Goal: Information Seeking & Learning: Learn about a topic

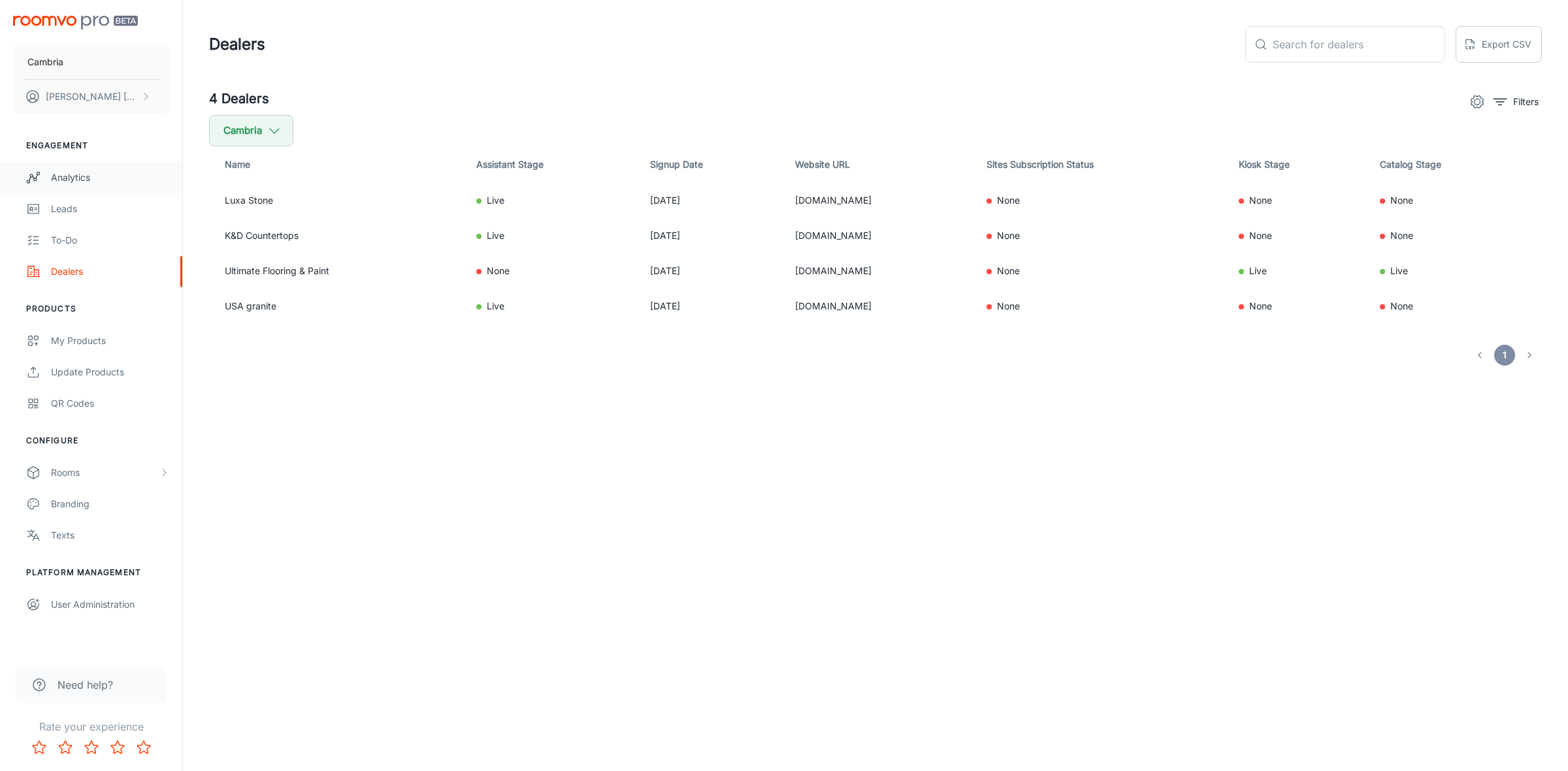
click at [53, 181] on div "Analytics" at bounding box center [110, 177] width 118 height 14
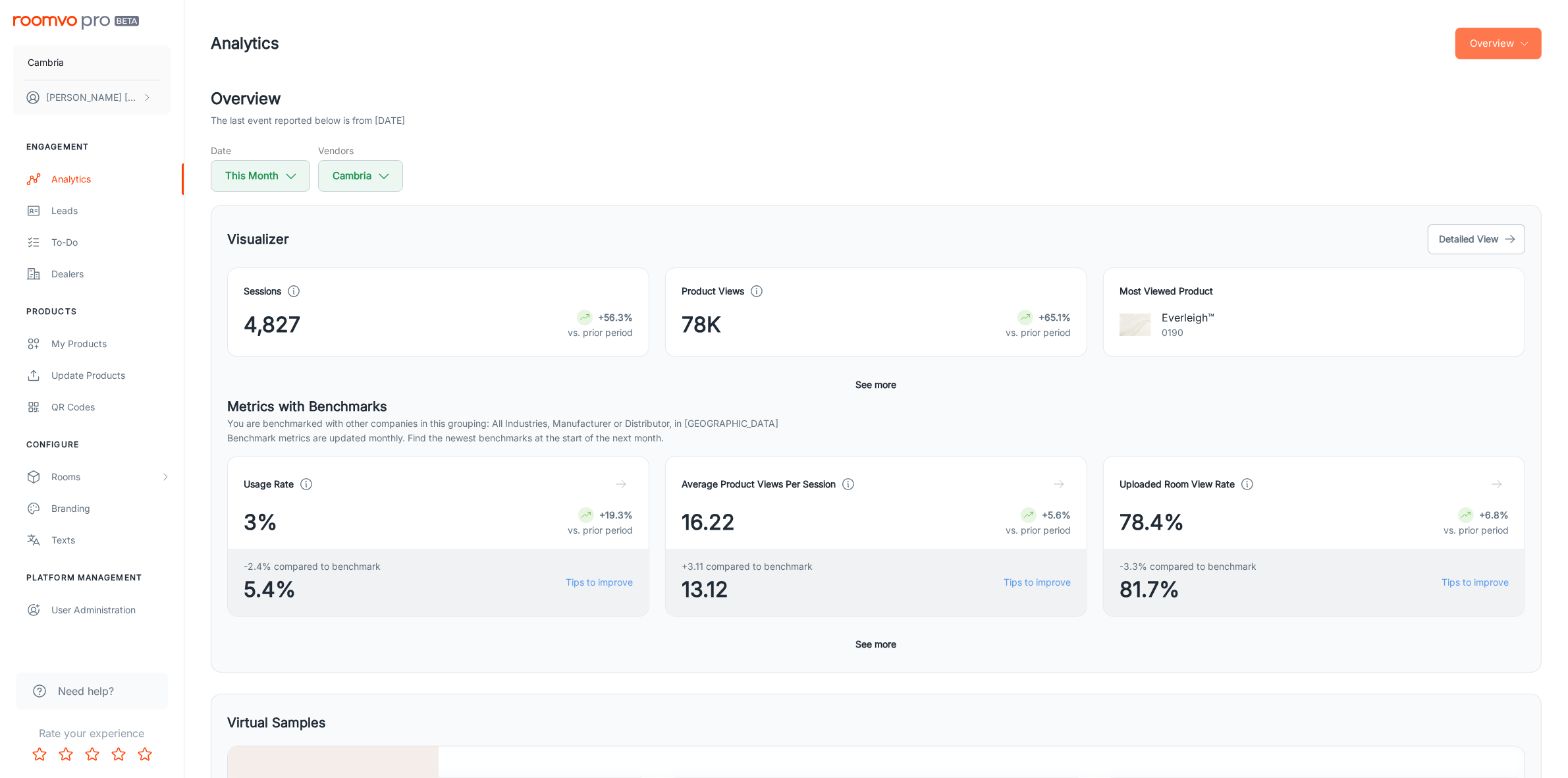
click at [1504, 37] on button "Overview" at bounding box center [1498, 44] width 87 height 32
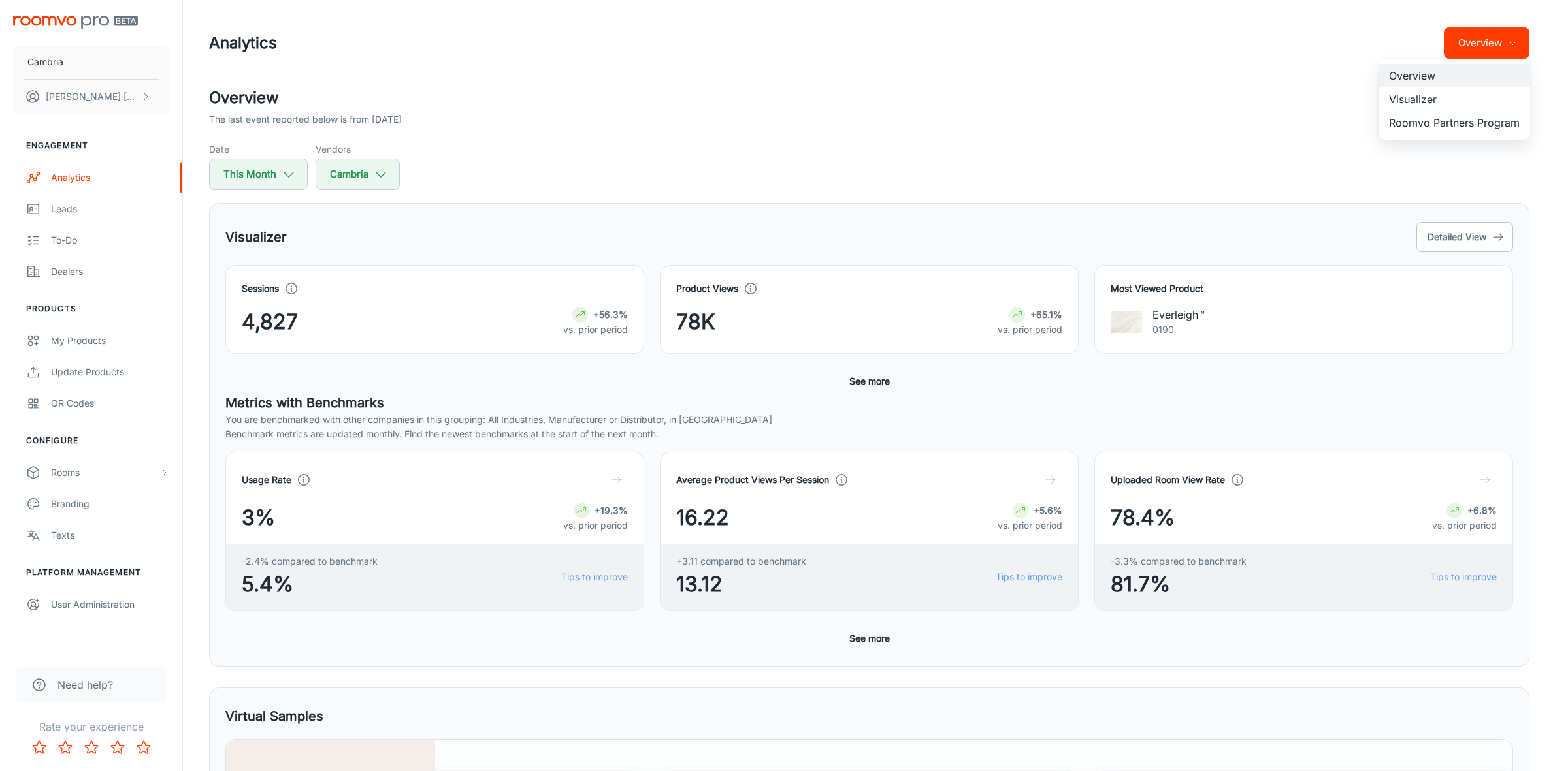
click at [1423, 94] on li "Visualizer" at bounding box center [1454, 99] width 151 height 24
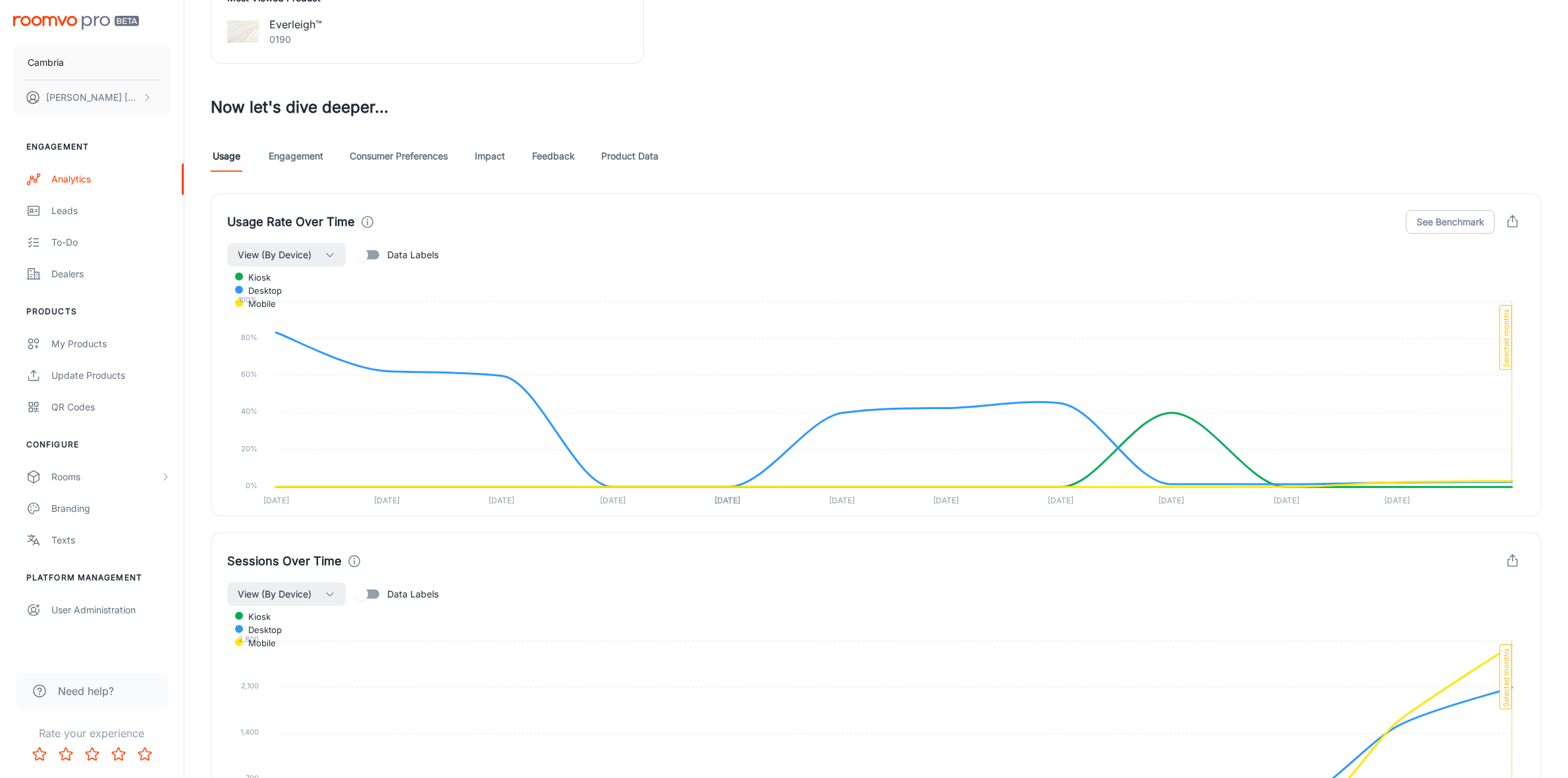
scroll to position [645, 0]
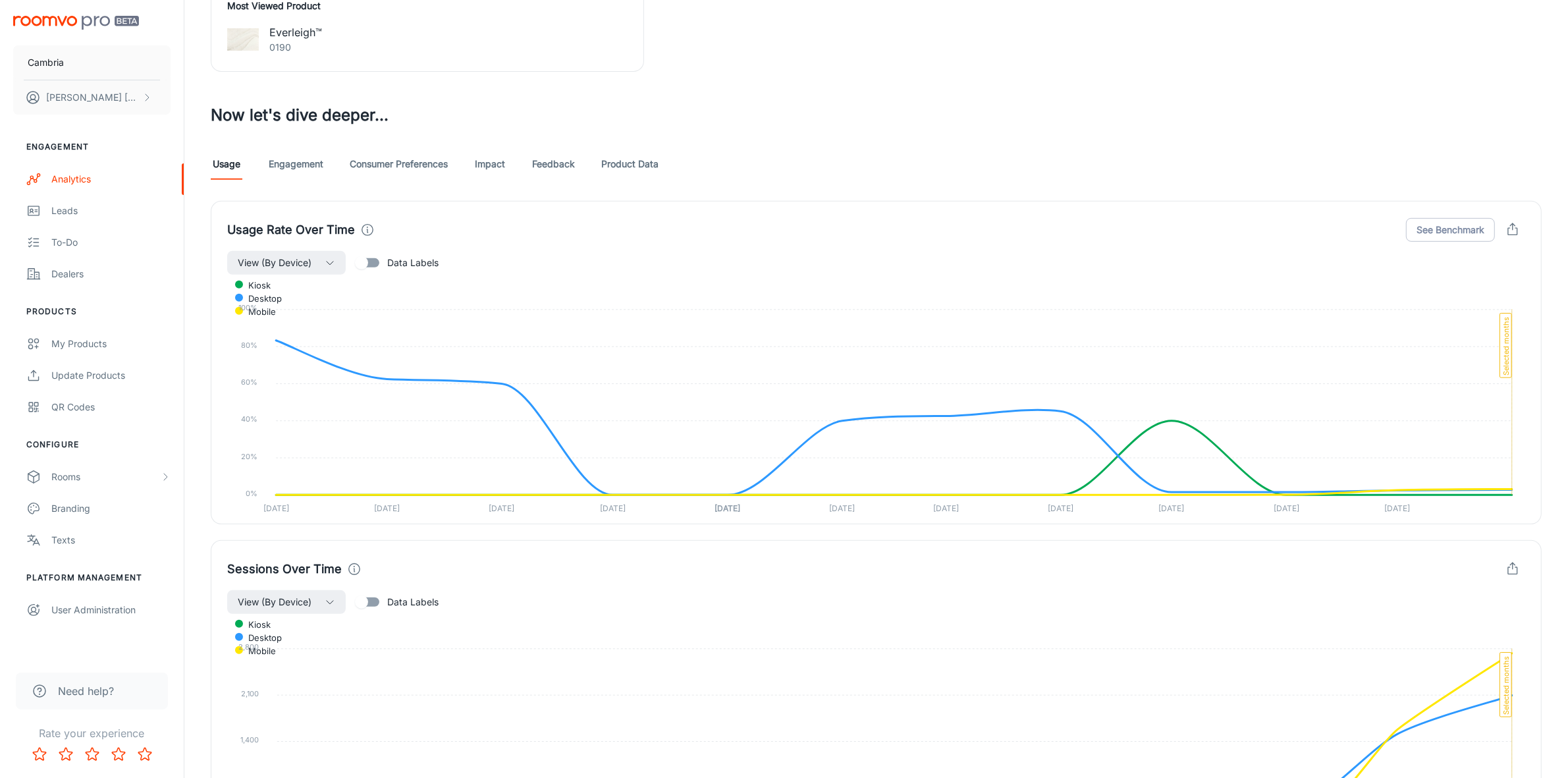
click at [545, 160] on link "Feedback" at bounding box center [554, 165] width 43 height 32
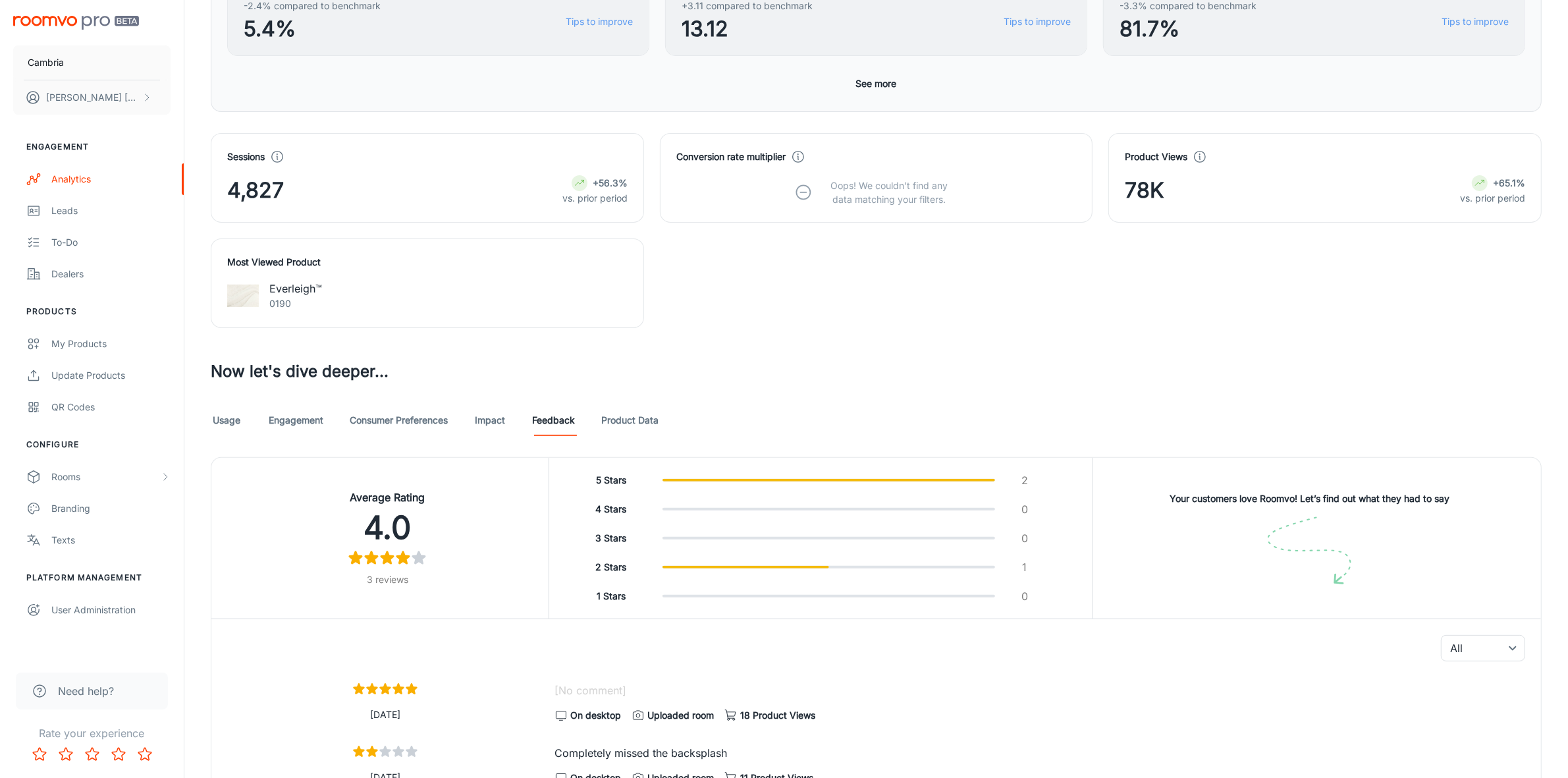
scroll to position [80, 0]
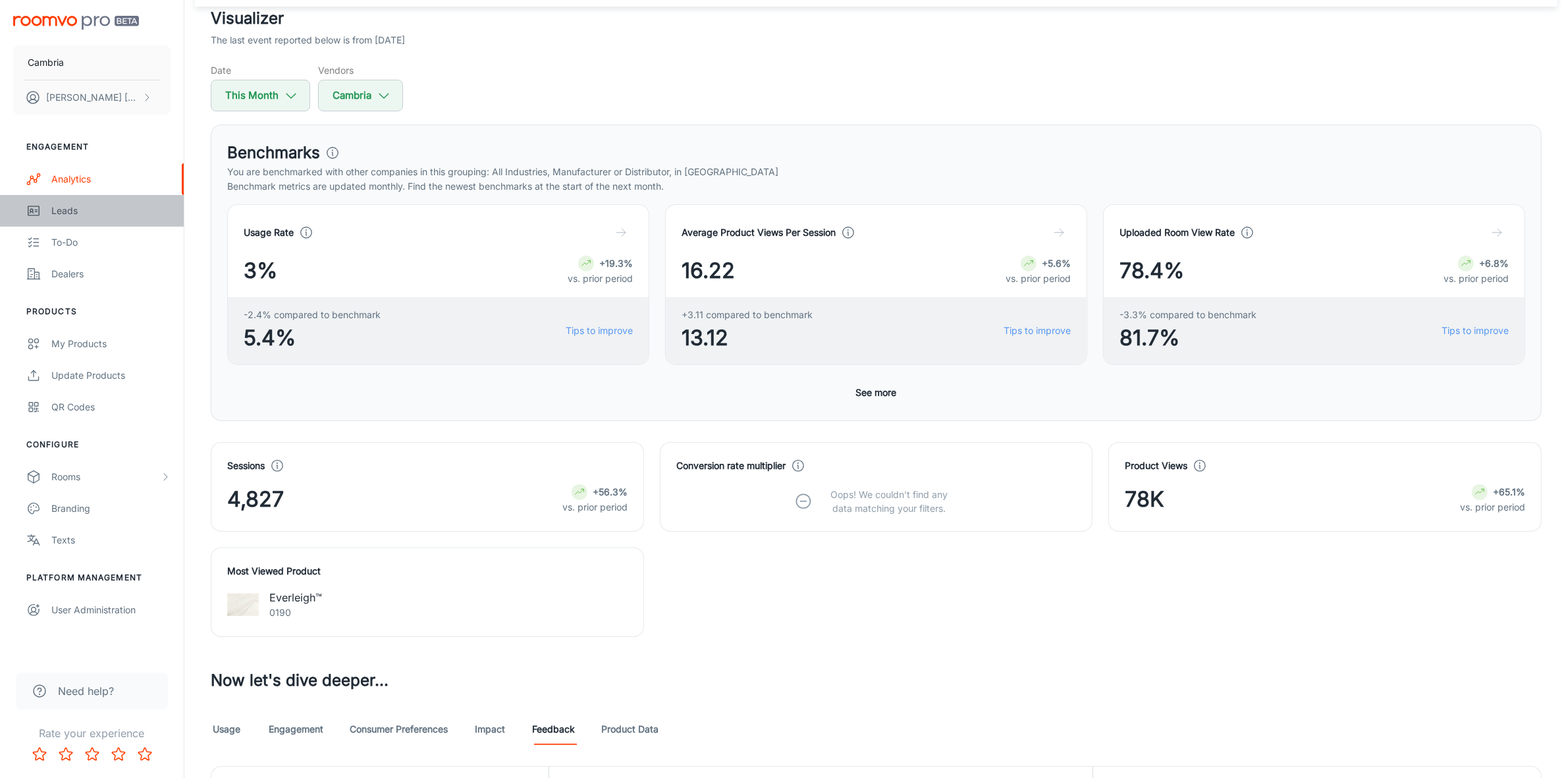
click at [52, 206] on div "Leads" at bounding box center [111, 211] width 119 height 14
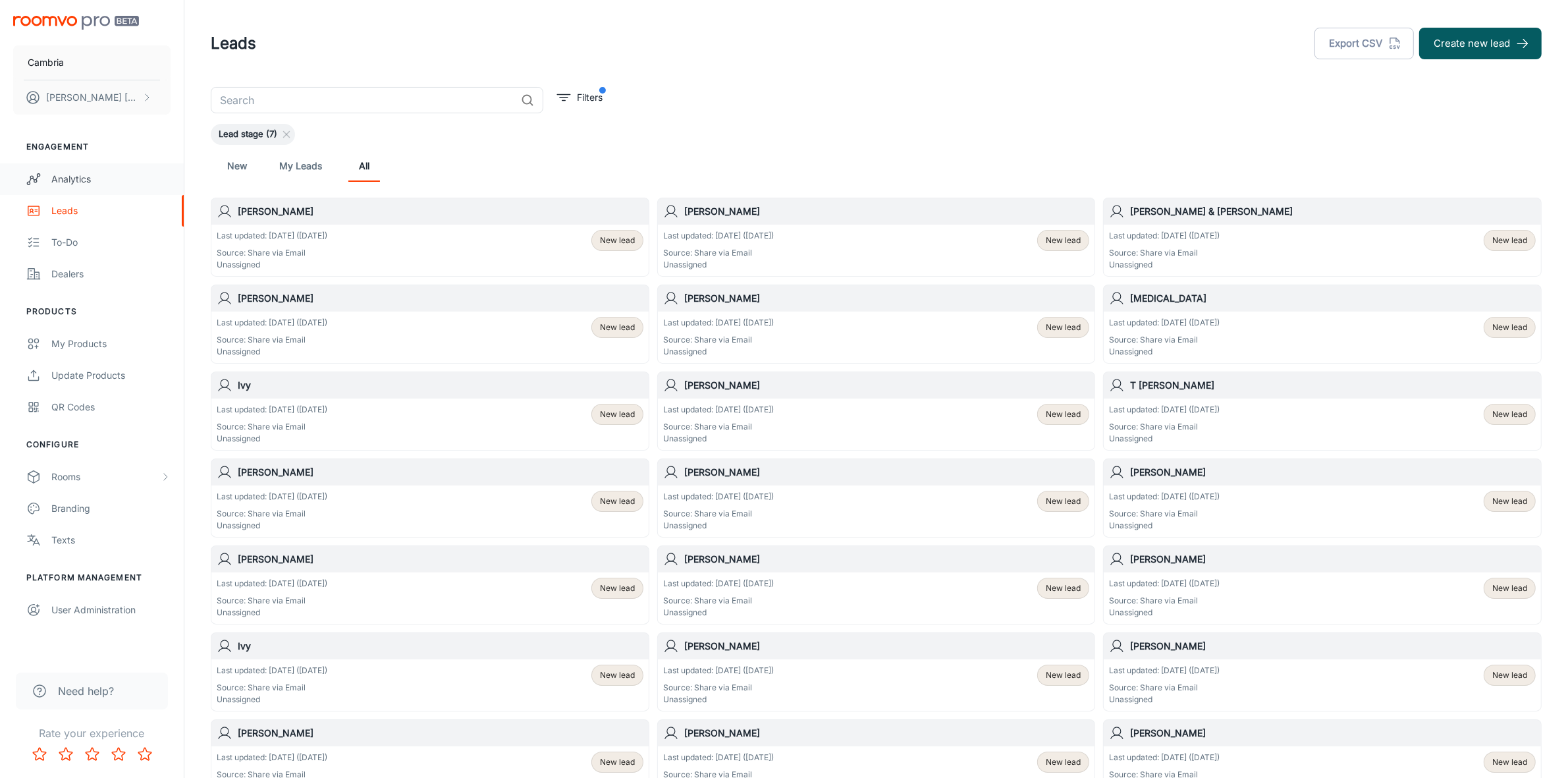
click at [95, 176] on div "Analytics" at bounding box center [111, 179] width 119 height 14
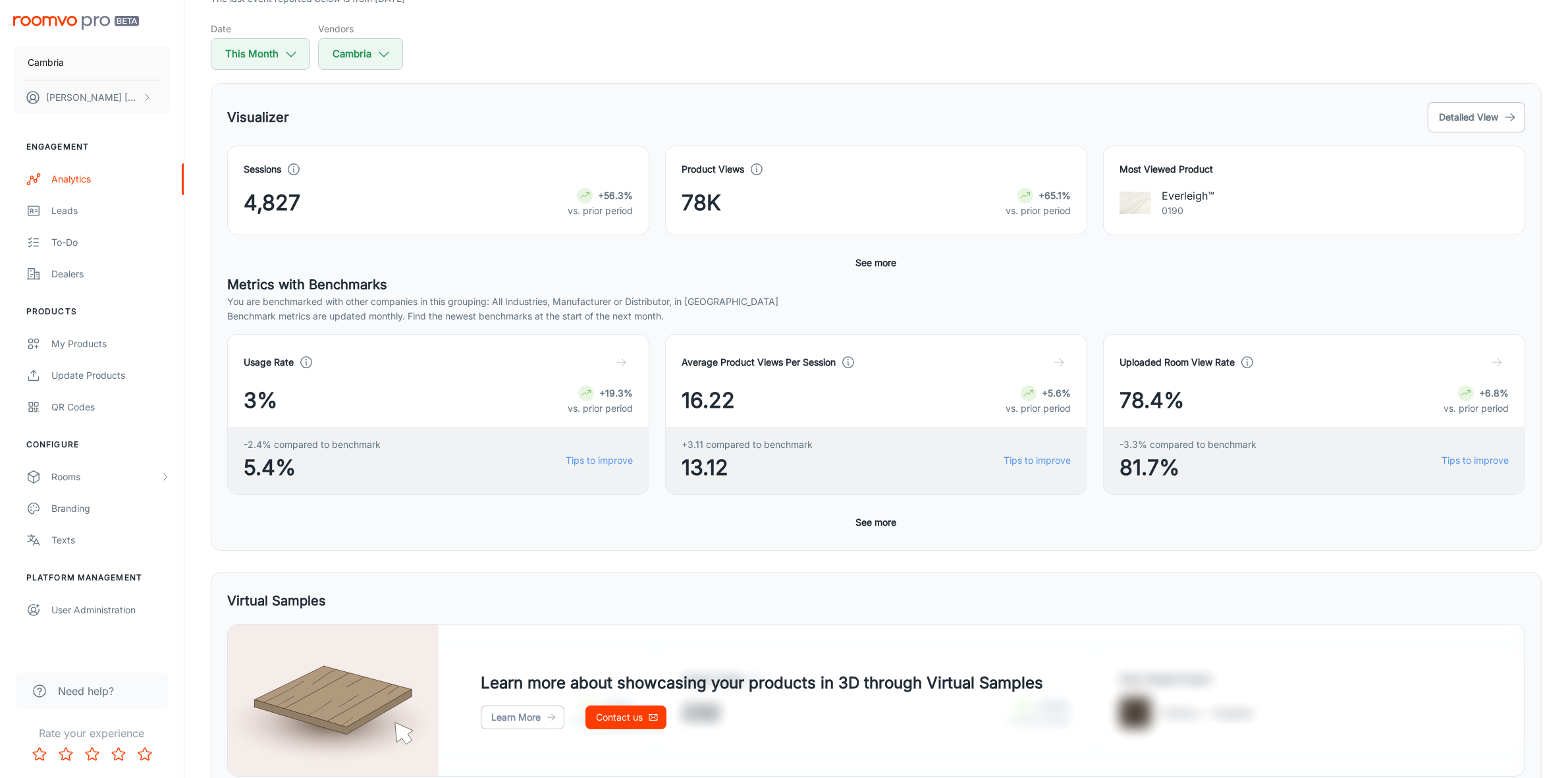
scroll to position [247, 0]
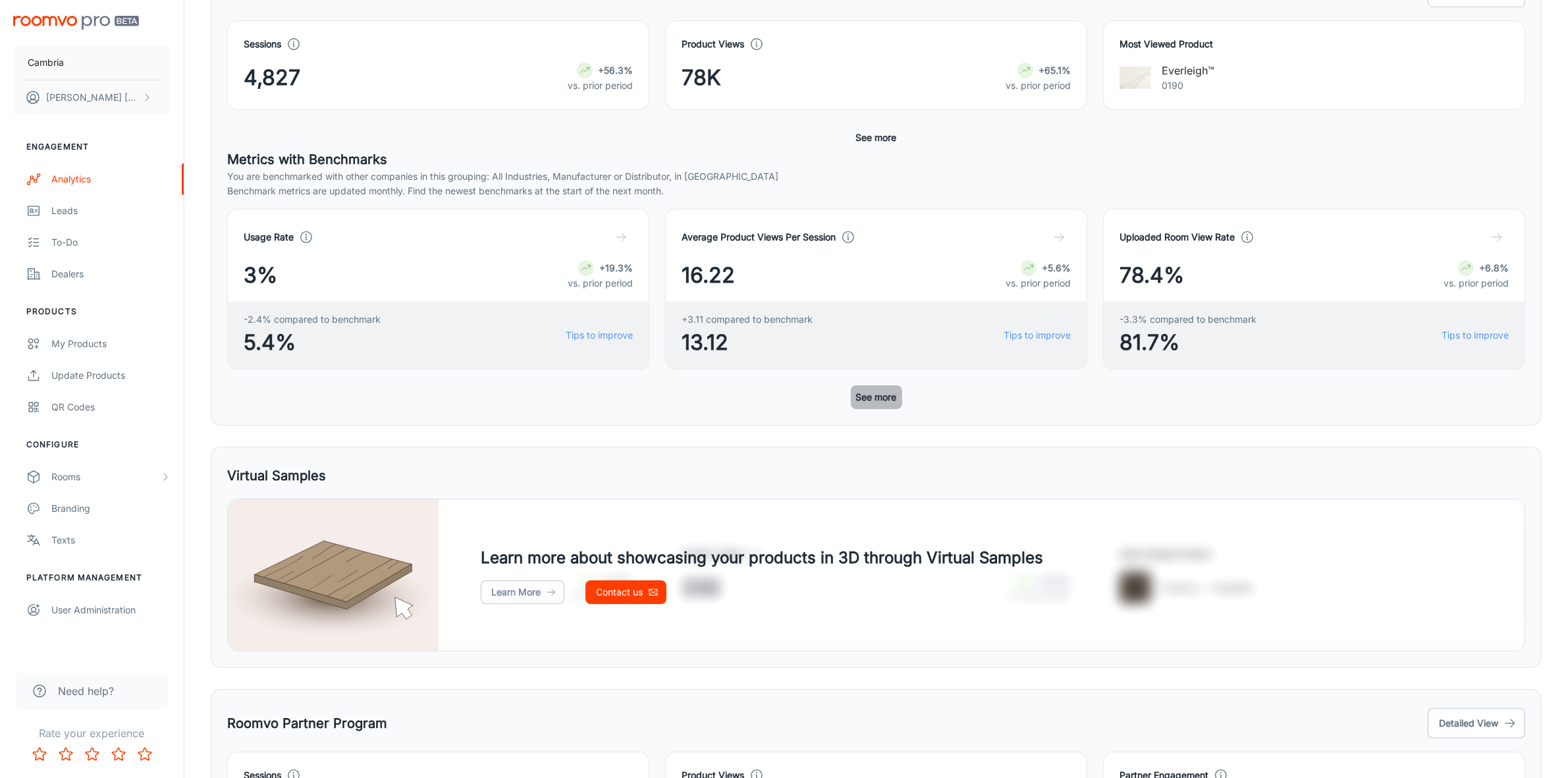
click at [865, 393] on button "See more" at bounding box center [876, 397] width 52 height 24
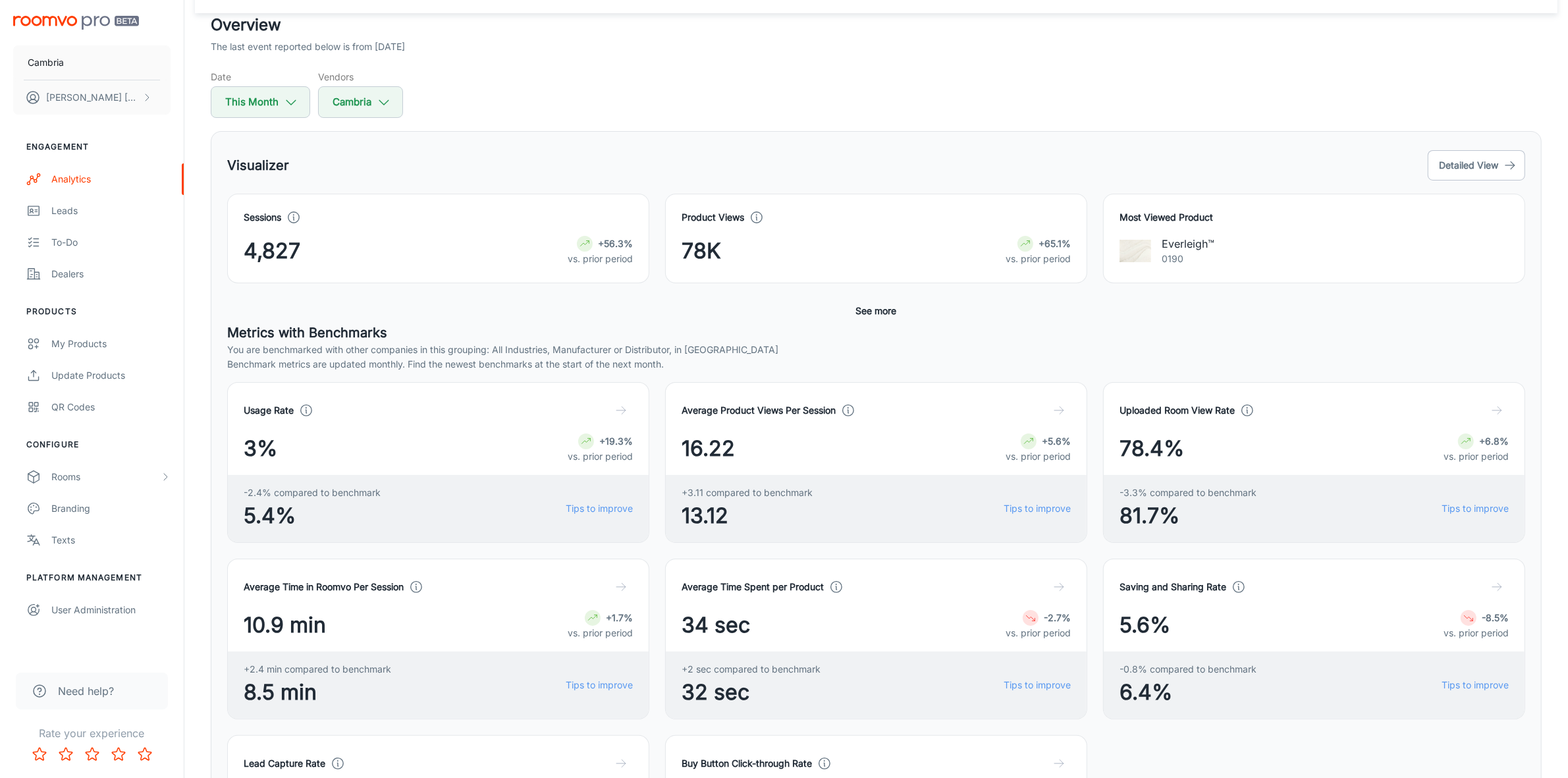
scroll to position [0, 0]
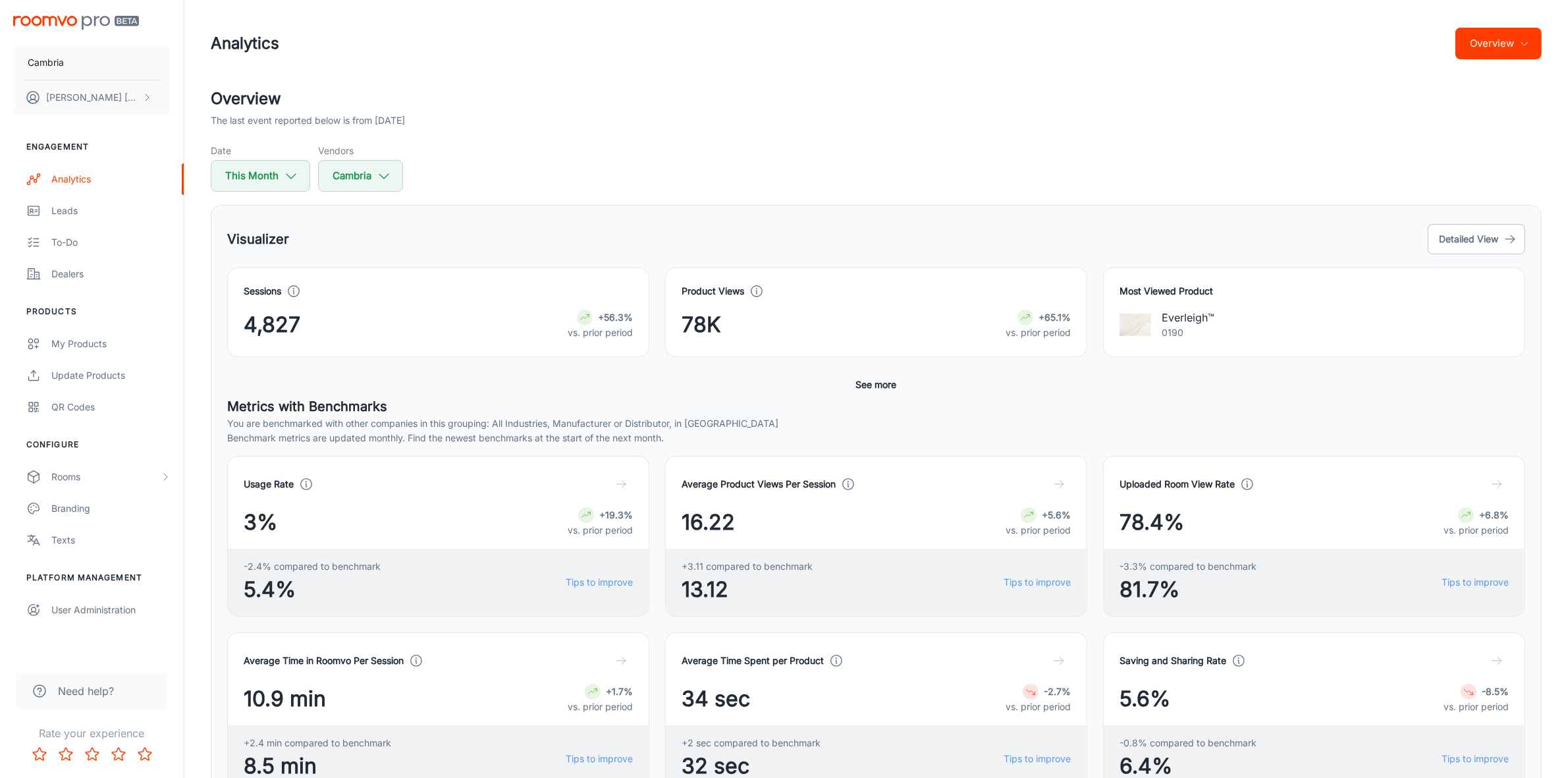
click at [1485, 41] on button "Overview" at bounding box center [1498, 44] width 87 height 32
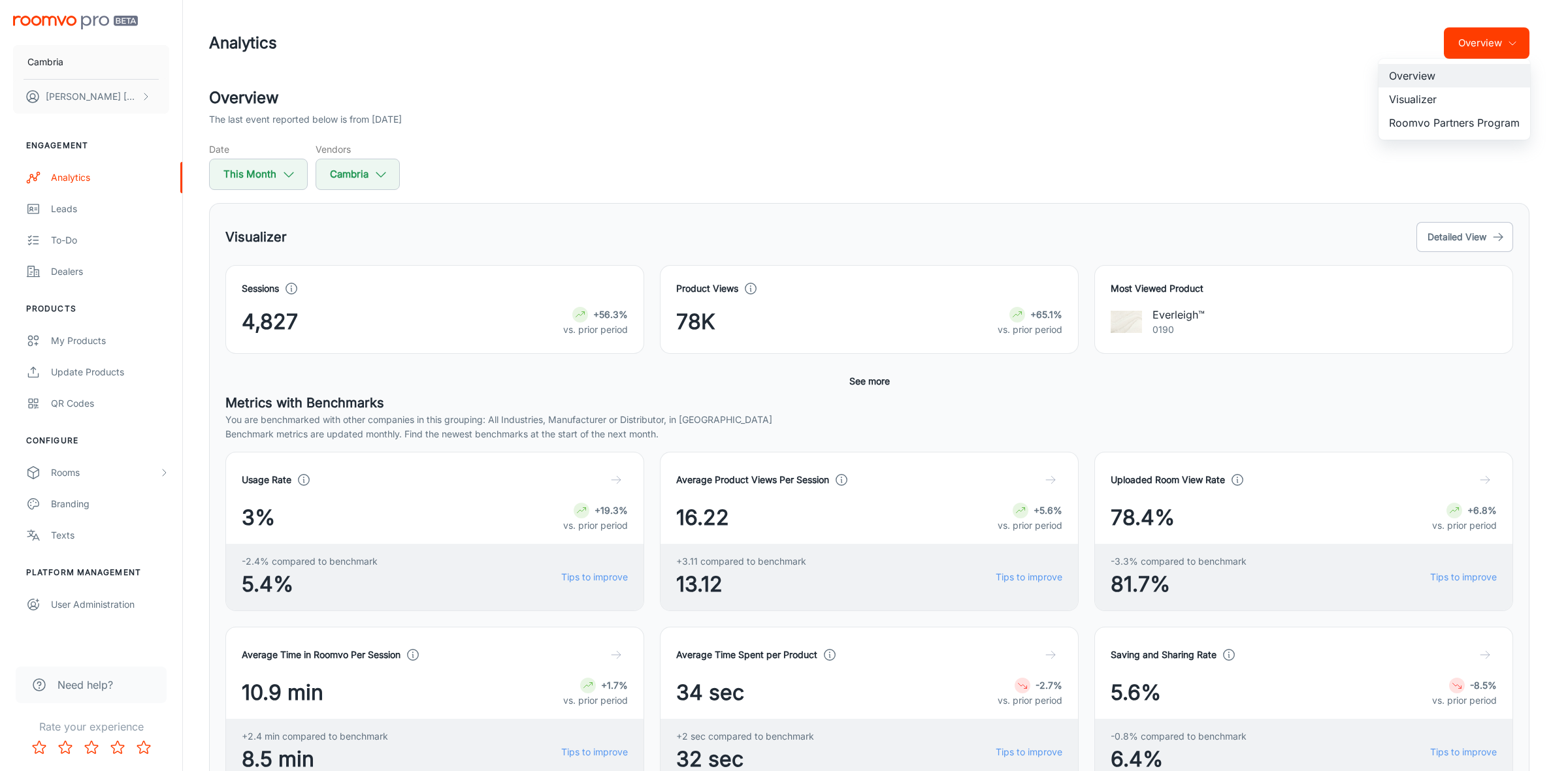
click at [1461, 122] on li "Roomvo Partners Program" at bounding box center [1454, 123] width 151 height 24
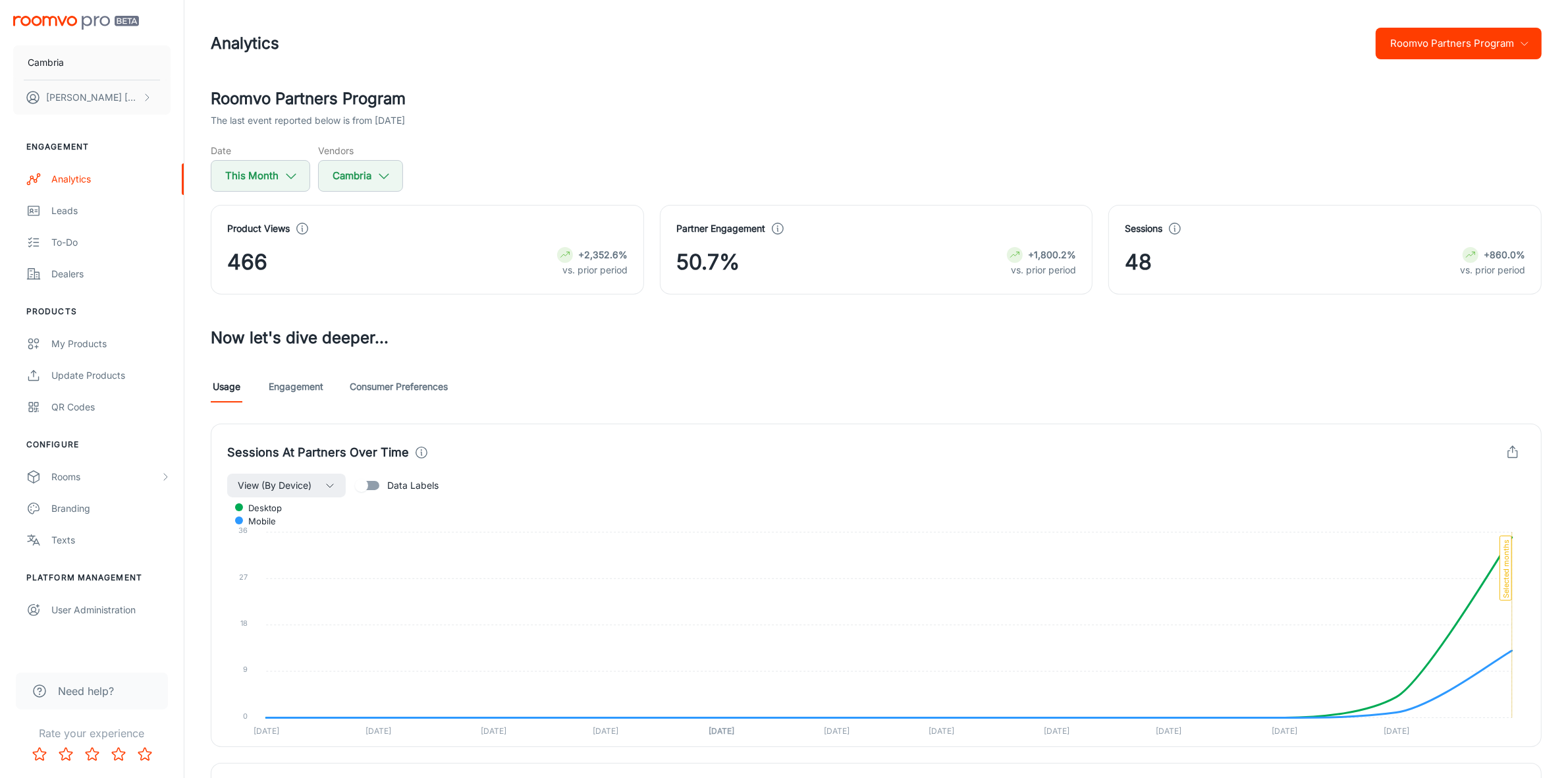
click at [1393, 52] on button "Roomvo Partners Program" at bounding box center [1458, 44] width 166 height 32
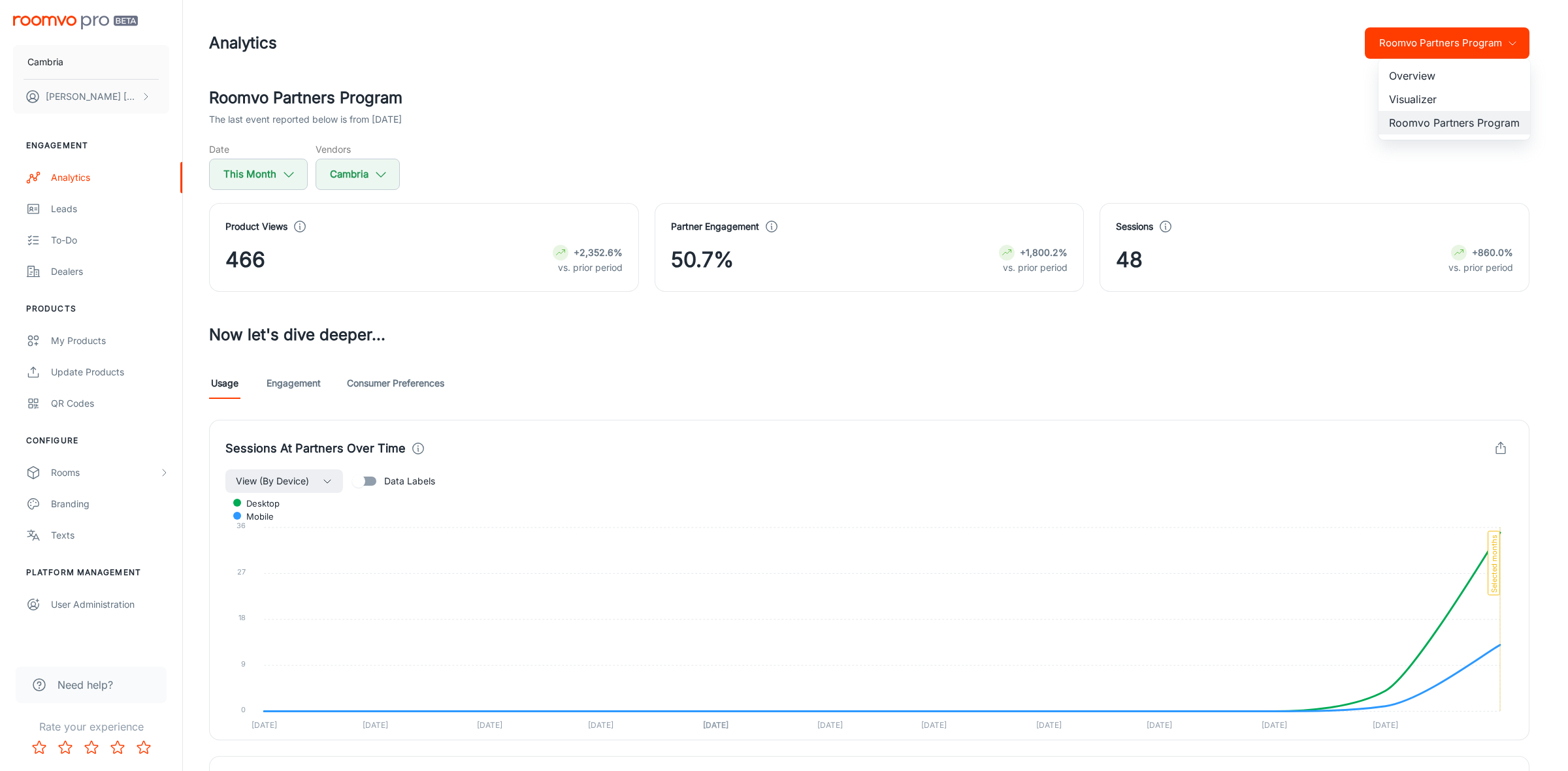
click at [1396, 97] on li "Visualizer" at bounding box center [1454, 99] width 151 height 24
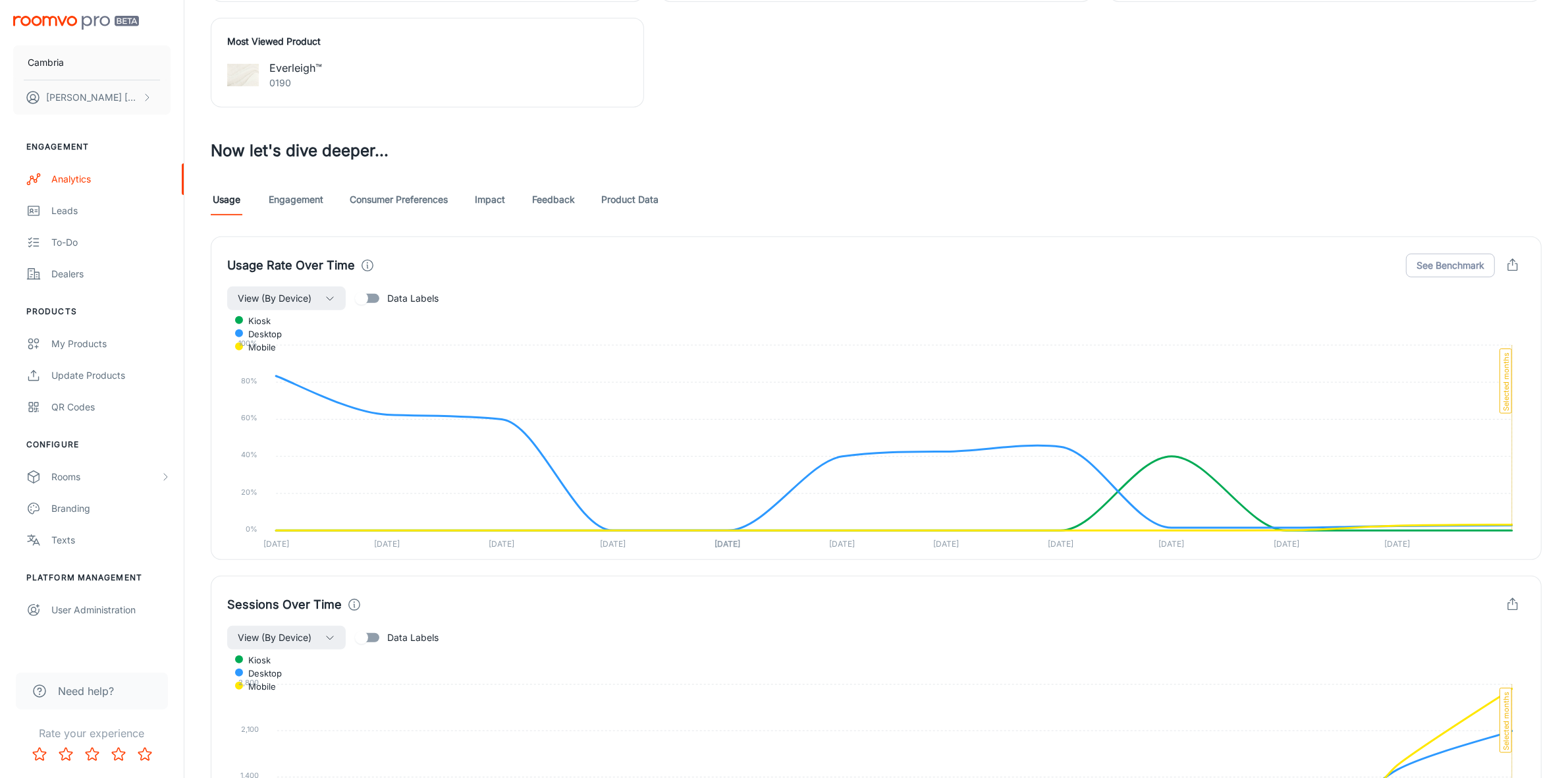
scroll to position [412, 0]
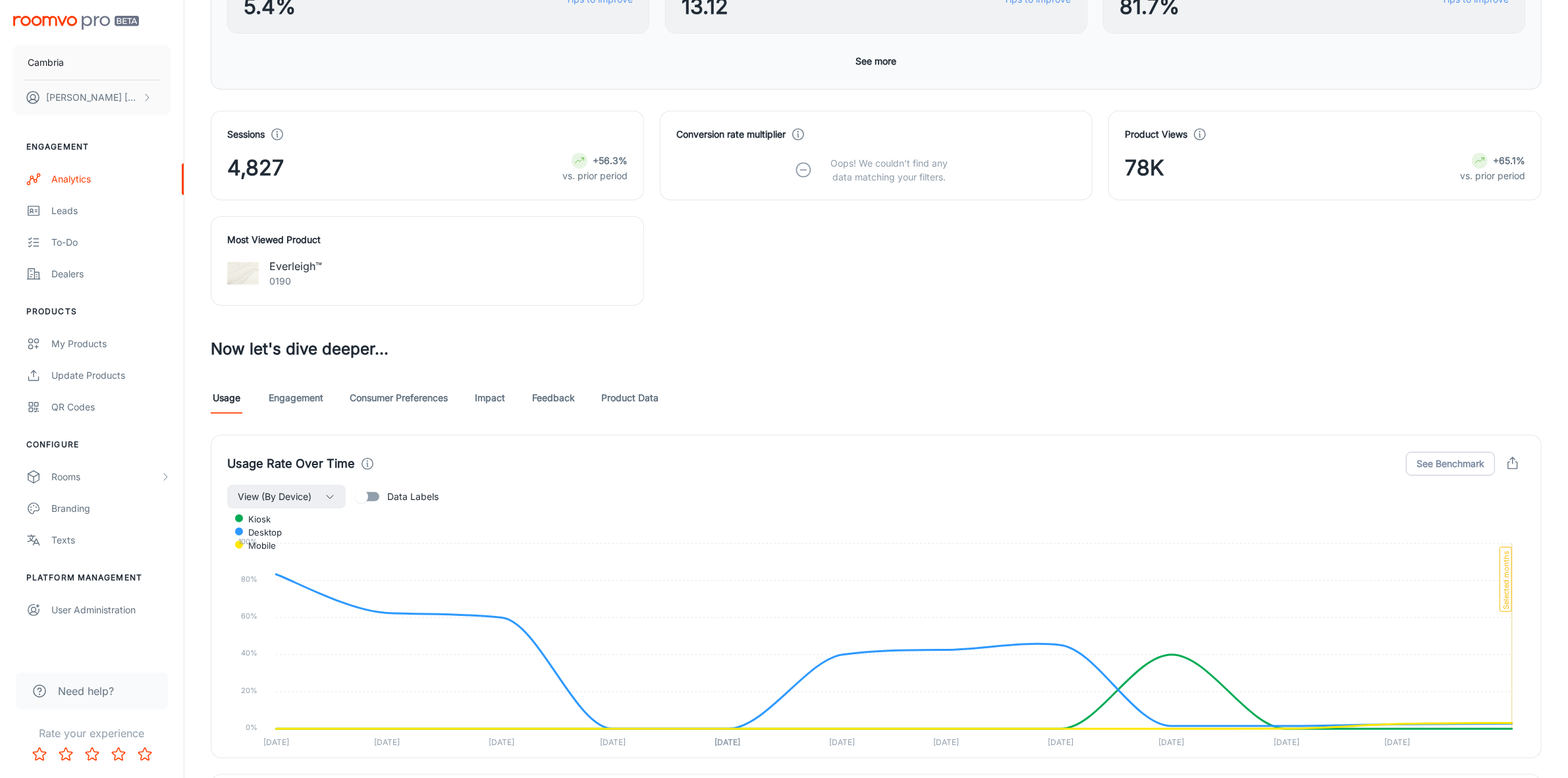
click at [564, 399] on link "Feedback" at bounding box center [554, 398] width 43 height 32
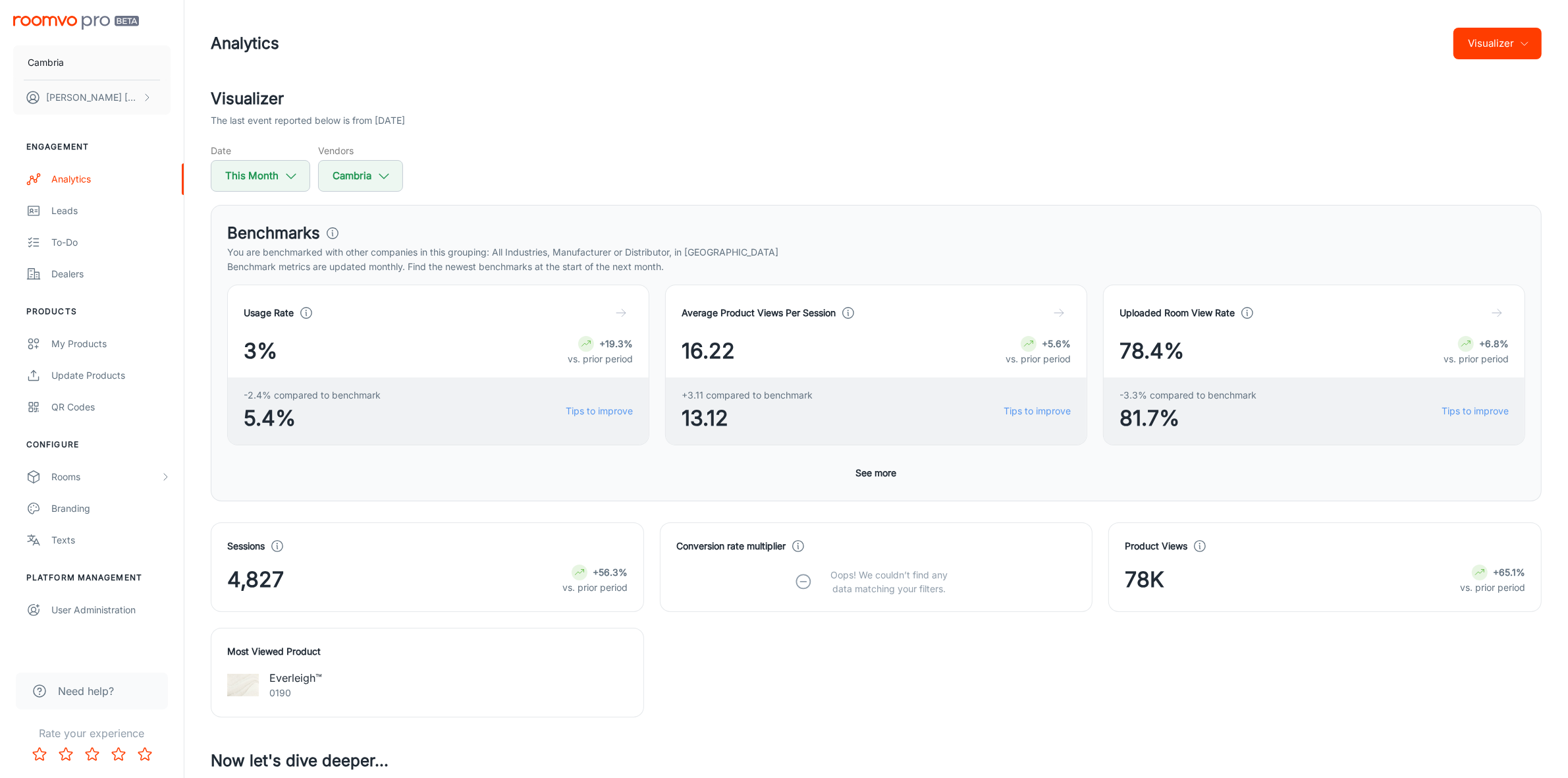
click at [1508, 35] on button "Visualizer" at bounding box center [1497, 44] width 88 height 32
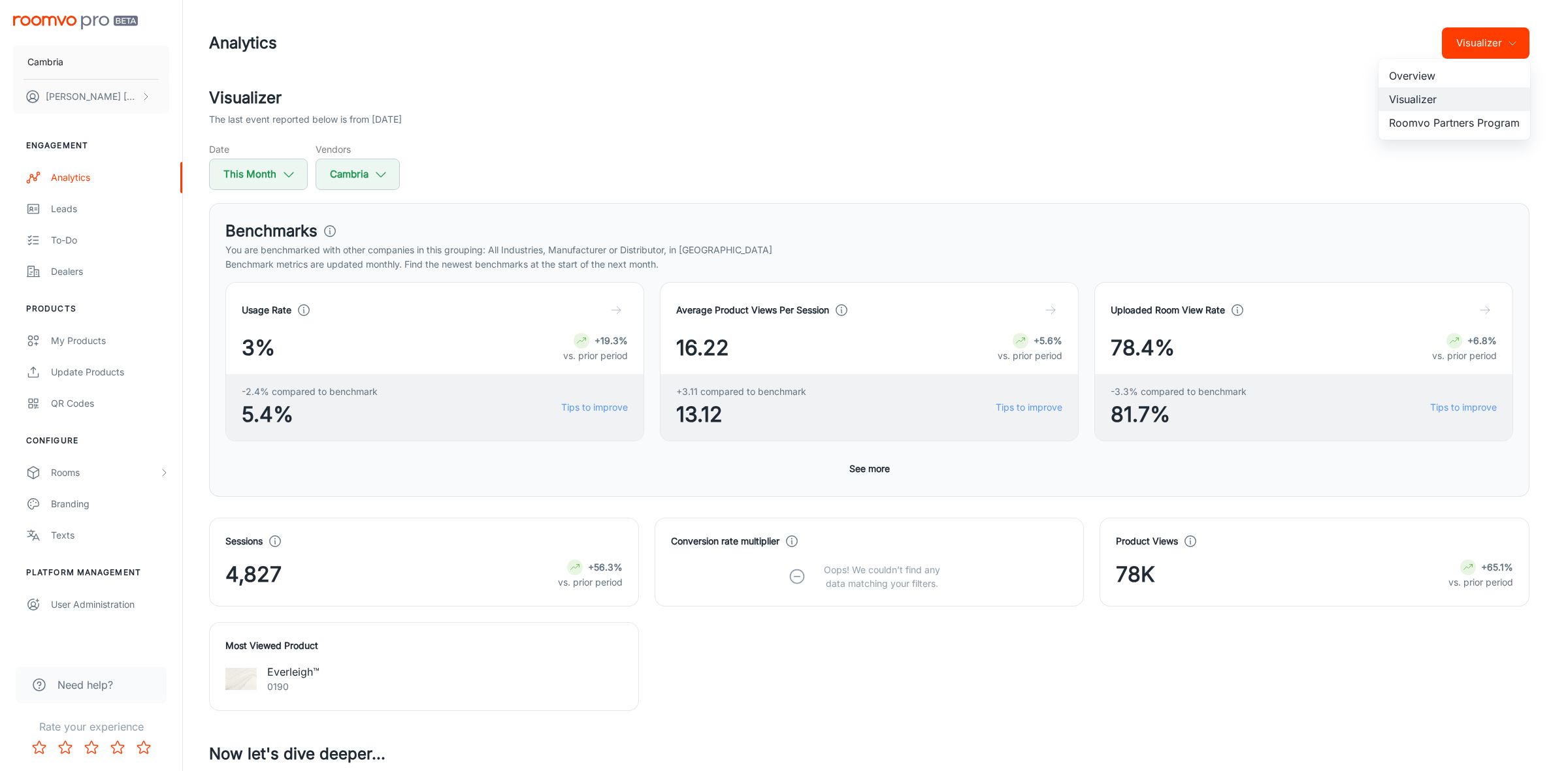
click at [1436, 121] on li "Roomvo Partners Program" at bounding box center [1454, 123] width 151 height 24
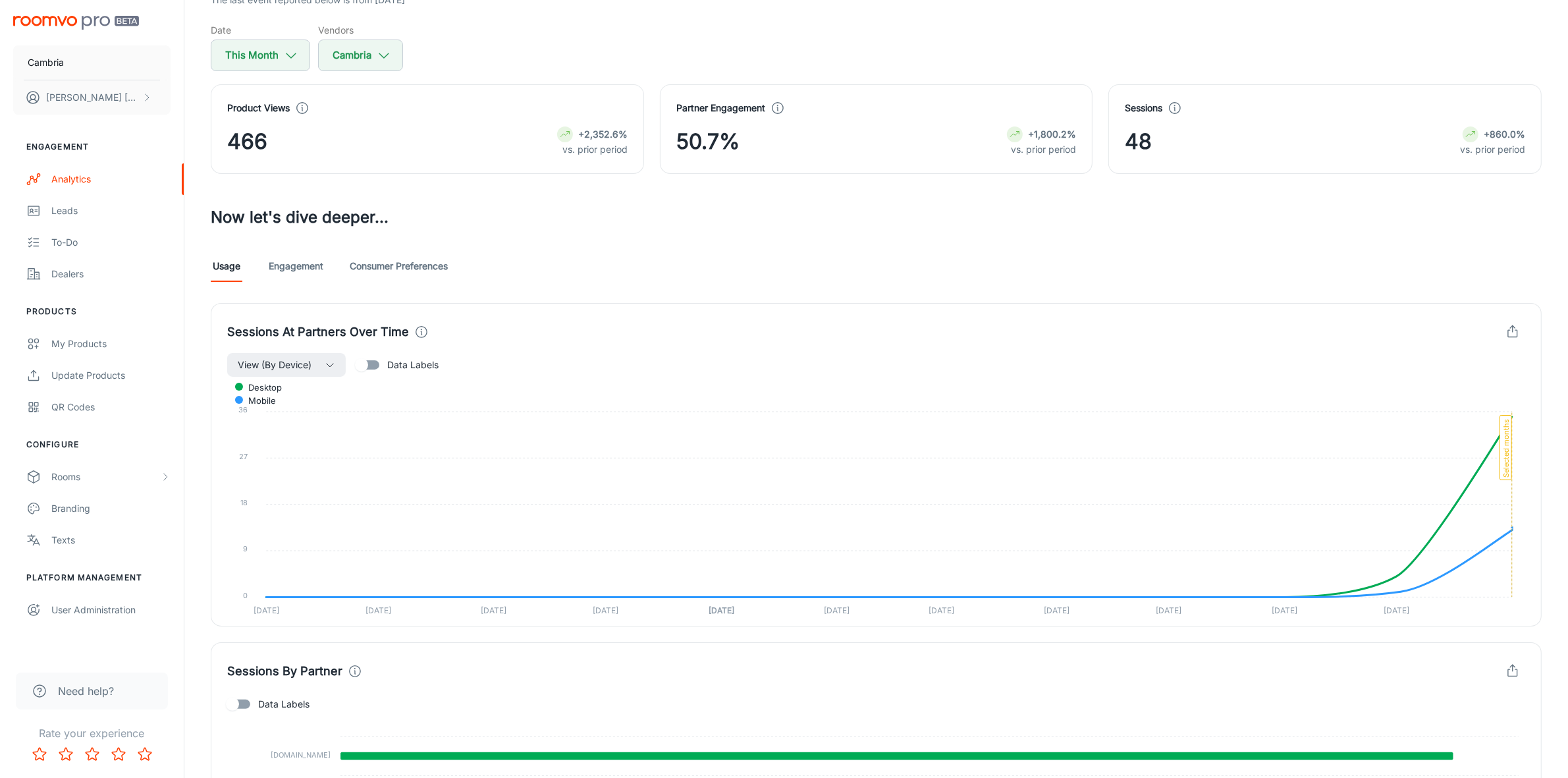
scroll to position [361, 0]
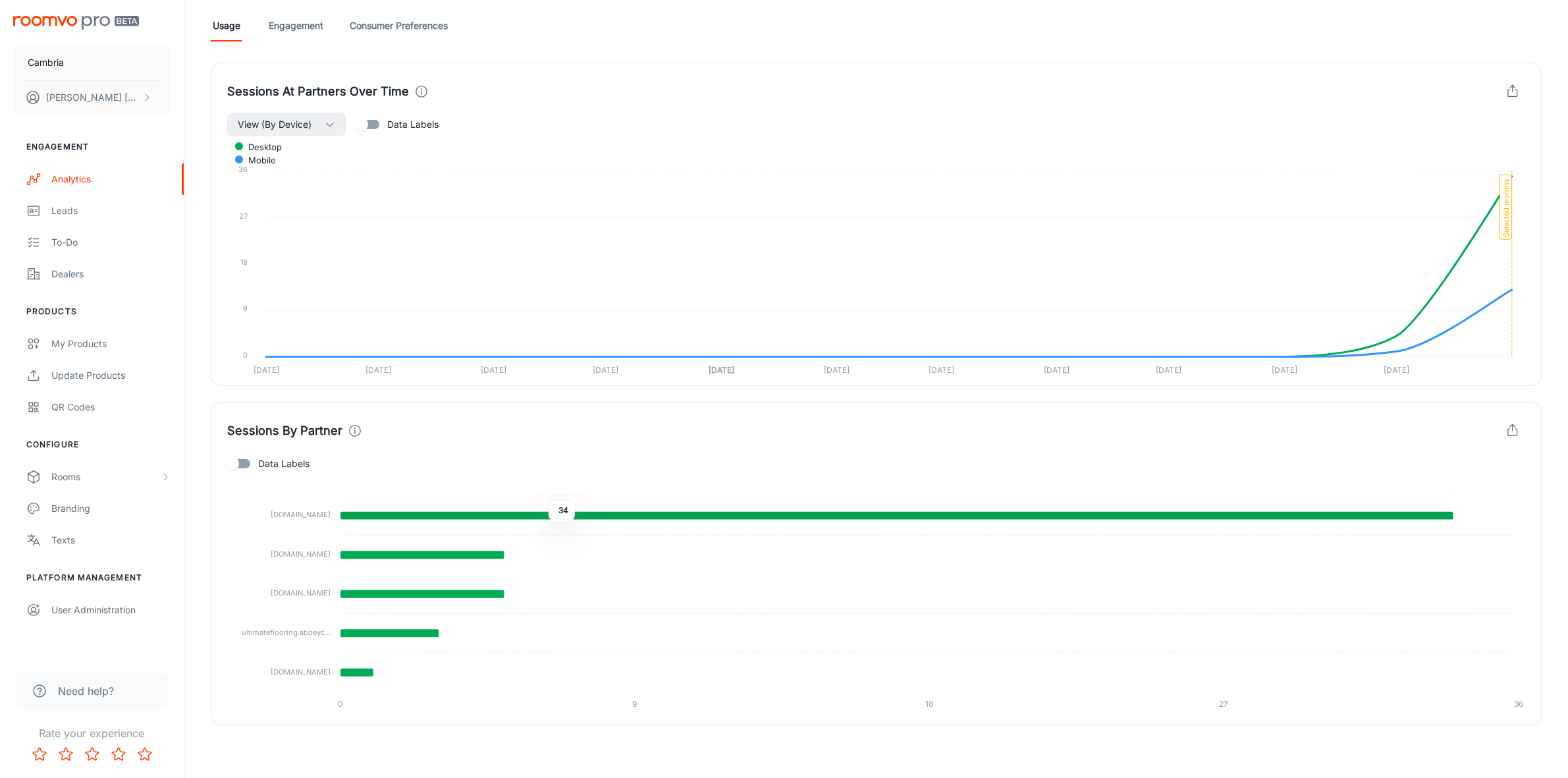
click at [539, 513] on icon at bounding box center [897, 516] width 1113 height 8
click at [469, 555] on icon at bounding box center [423, 555] width 164 height 8
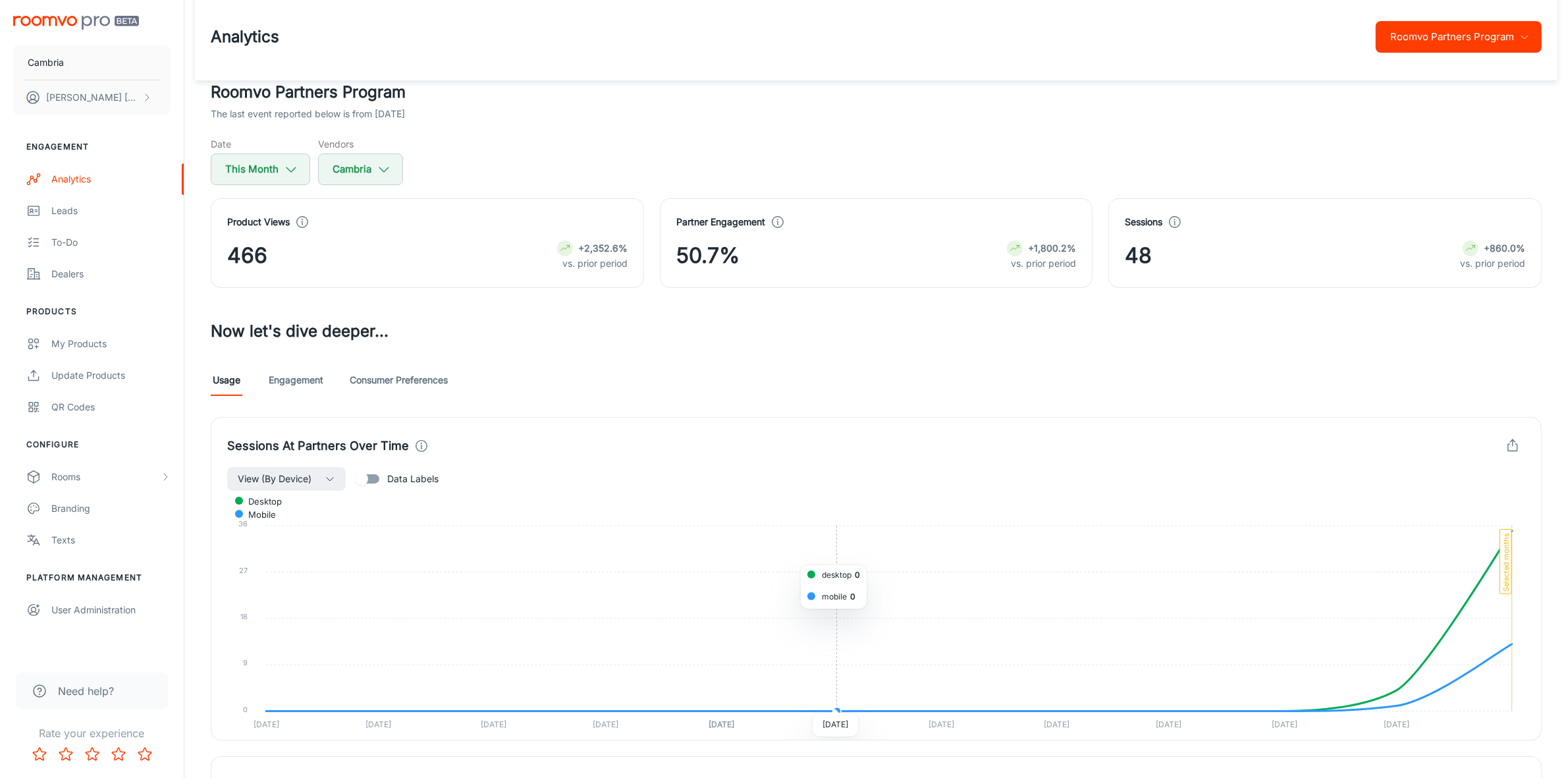
scroll to position [0, 0]
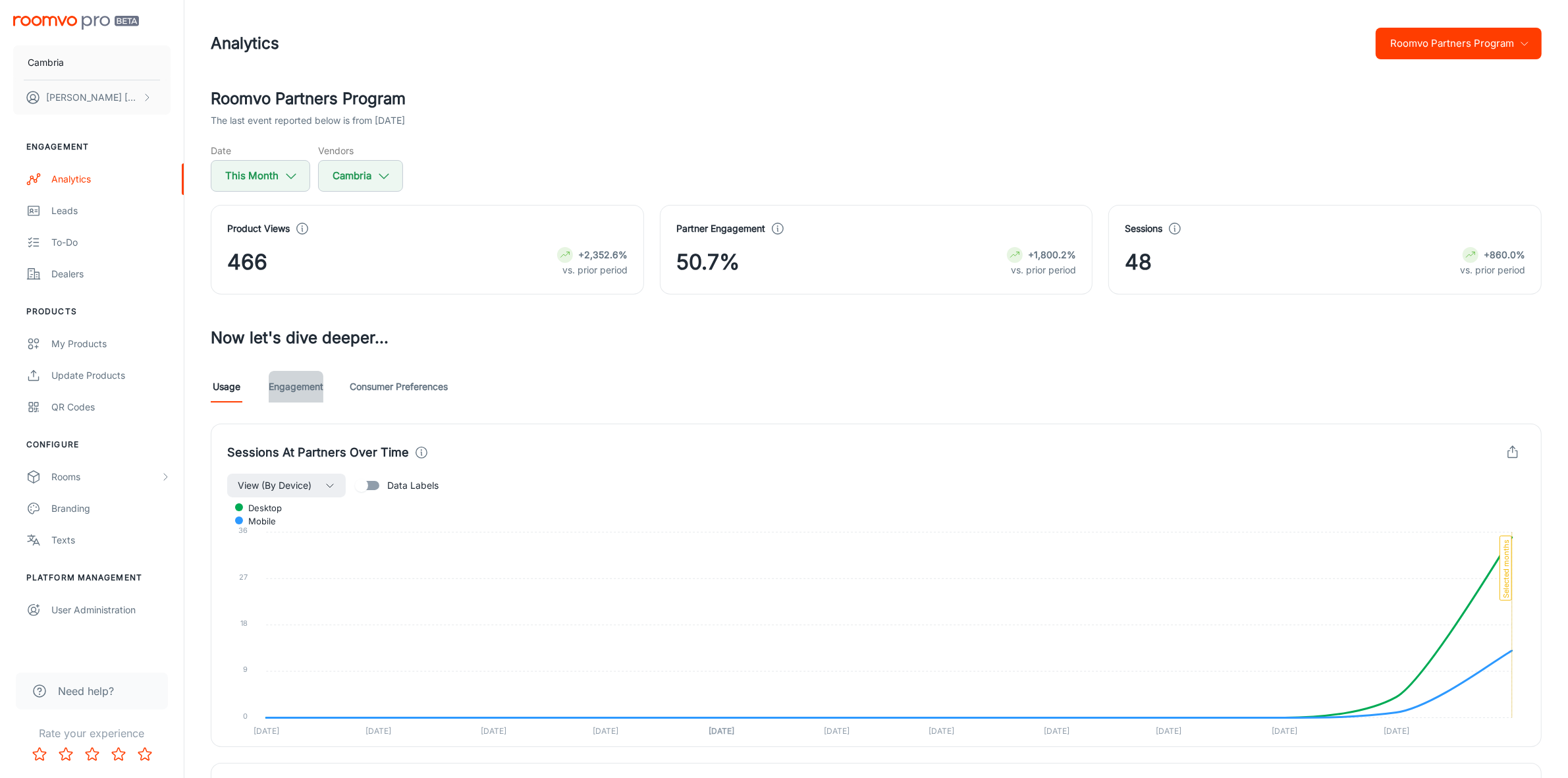
click at [292, 387] on link "Engagement" at bounding box center [295, 387] width 55 height 32
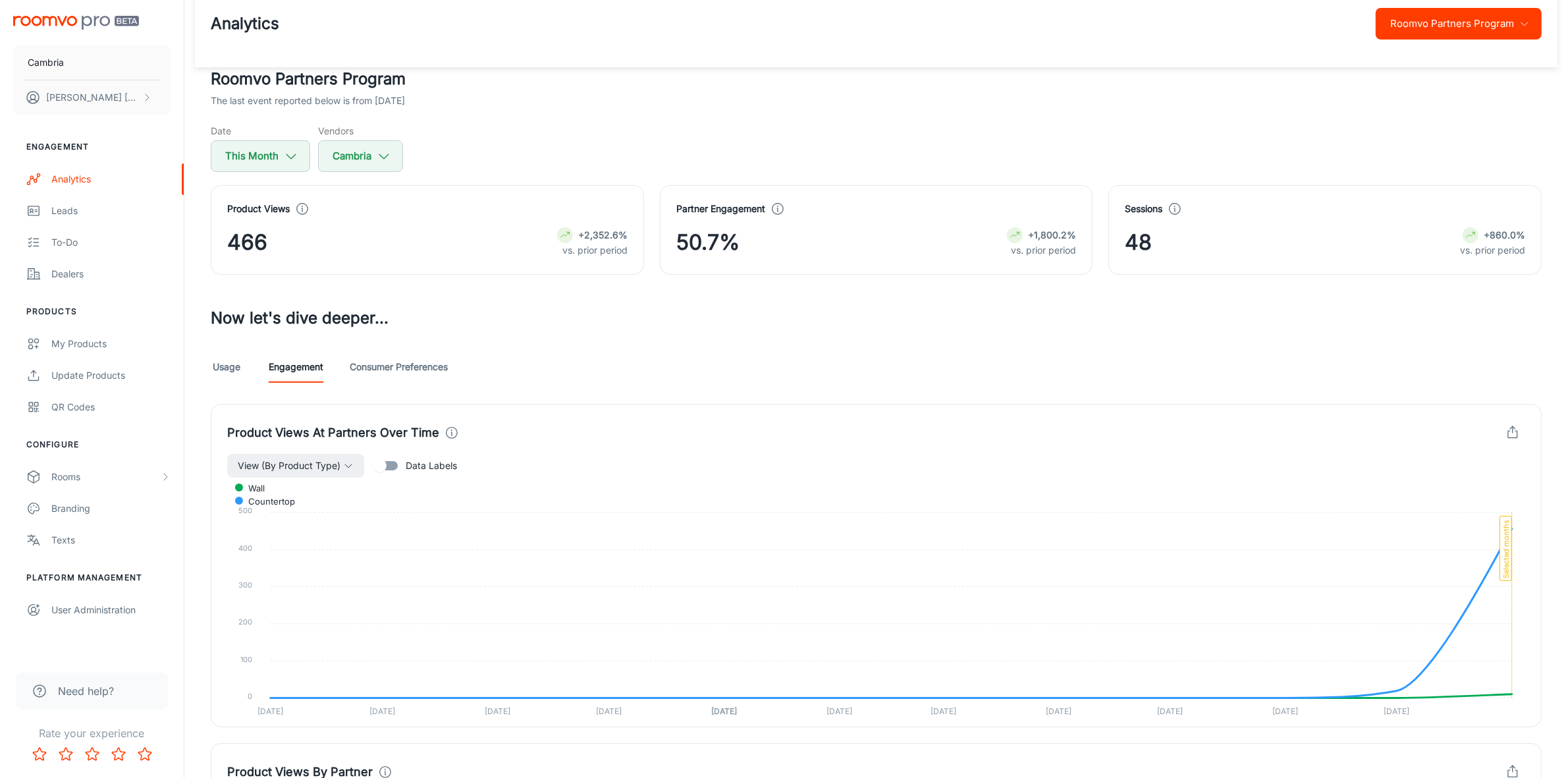
scroll to position [11, 0]
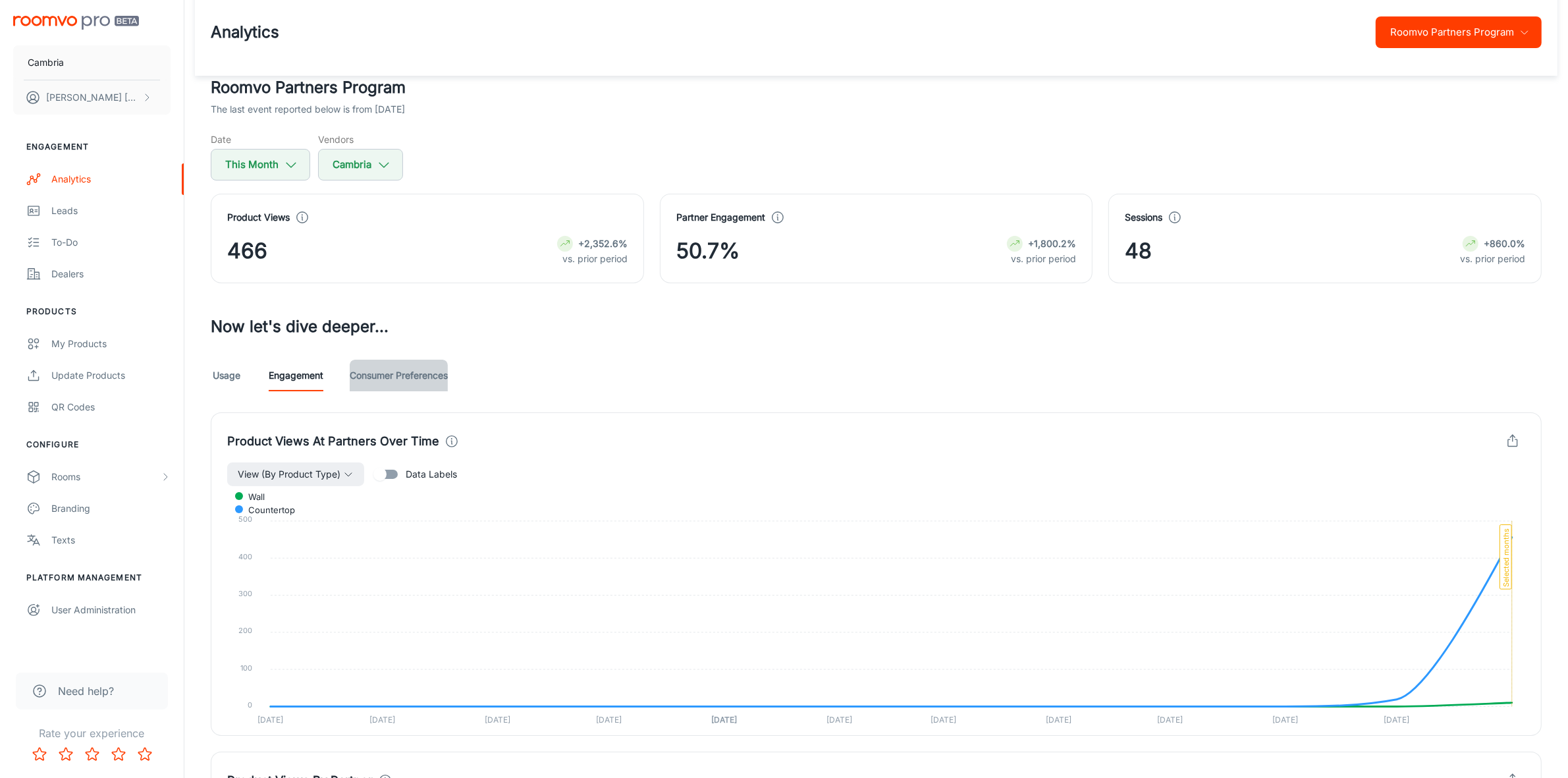
click at [410, 380] on link "Consumer Preferences" at bounding box center [399, 376] width 98 height 32
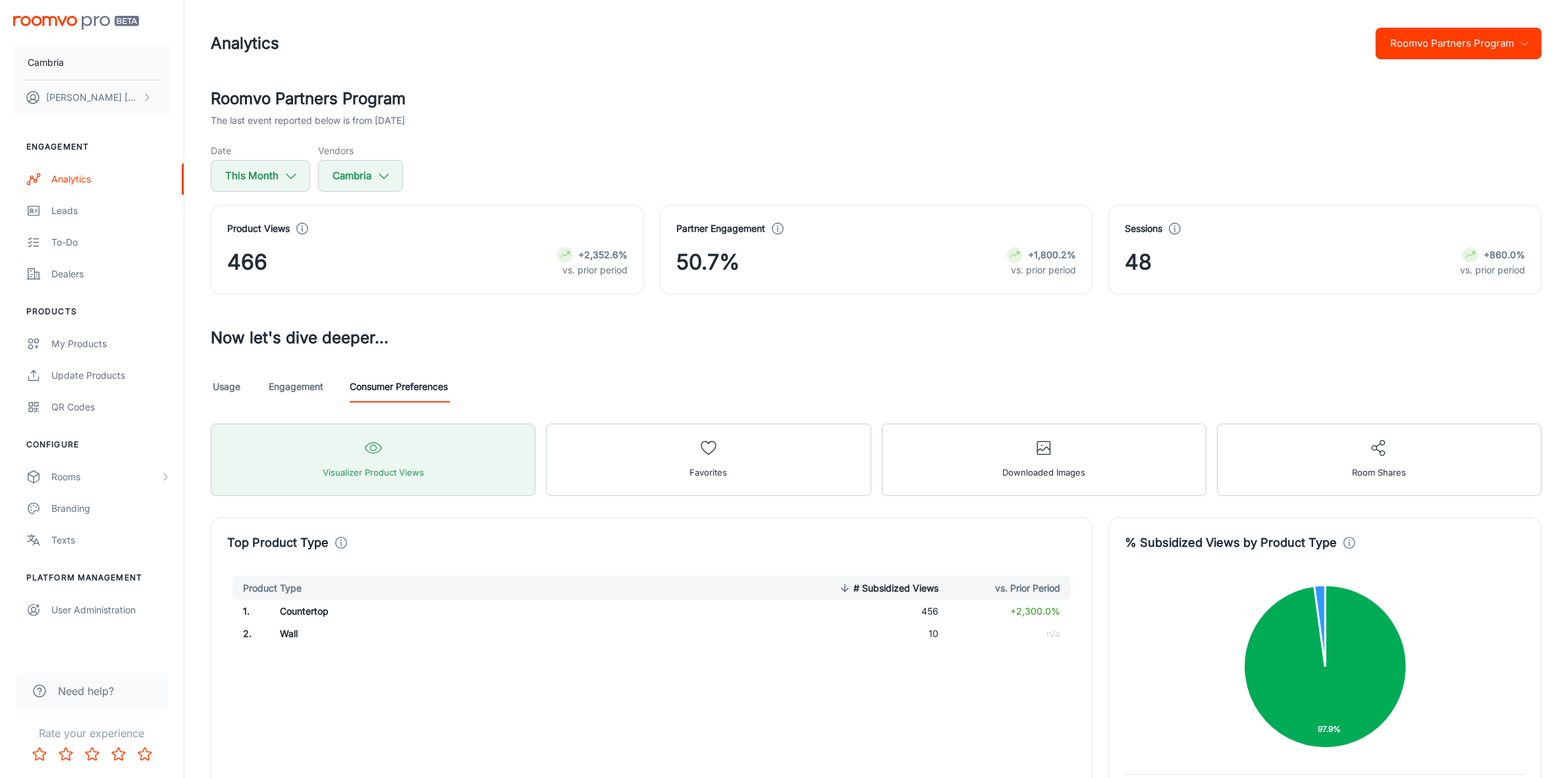
click at [227, 383] on link "Usage" at bounding box center [226, 387] width 32 height 32
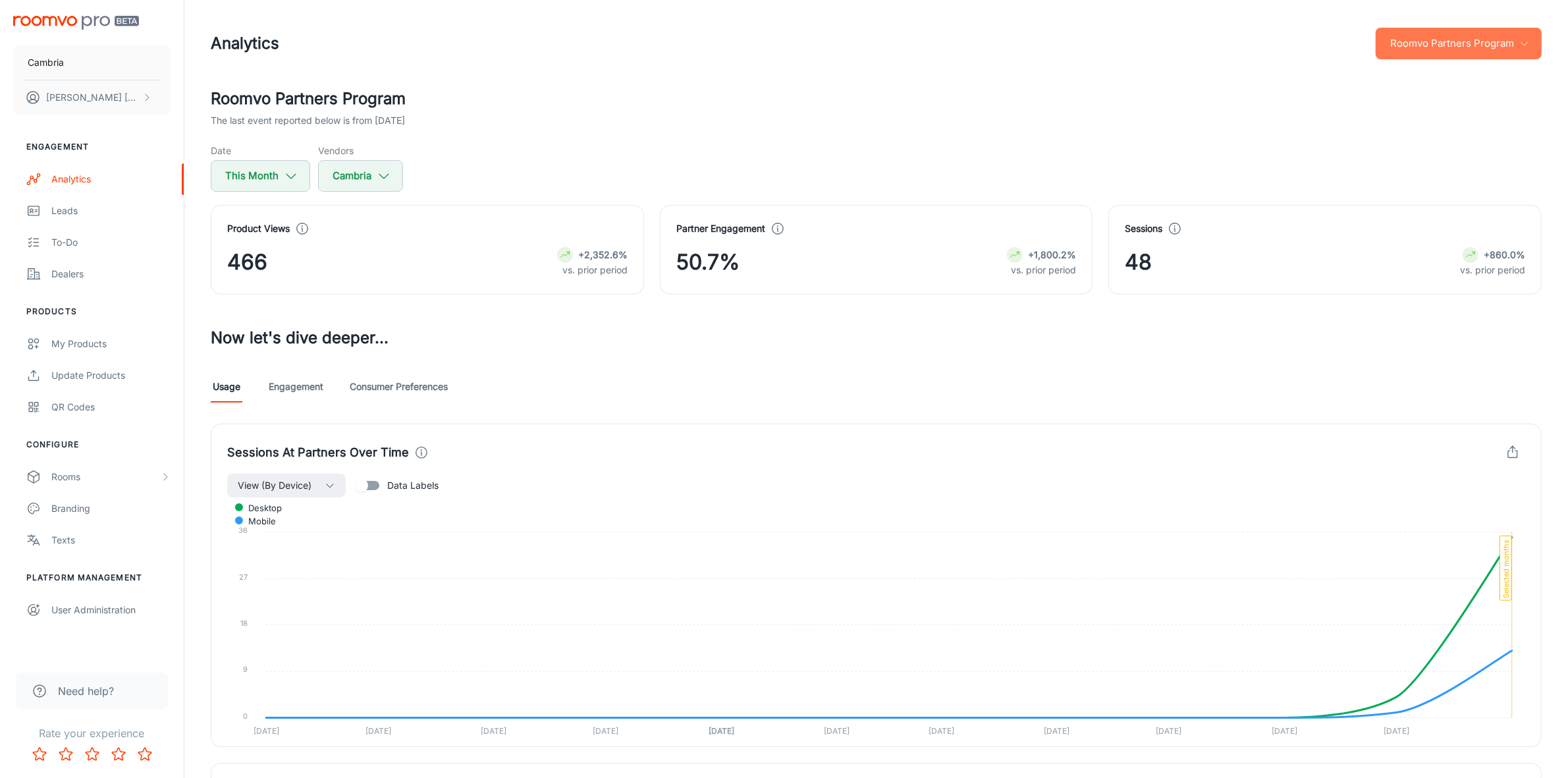
click at [1439, 48] on button "Roomvo Partners Program" at bounding box center [1458, 44] width 166 height 32
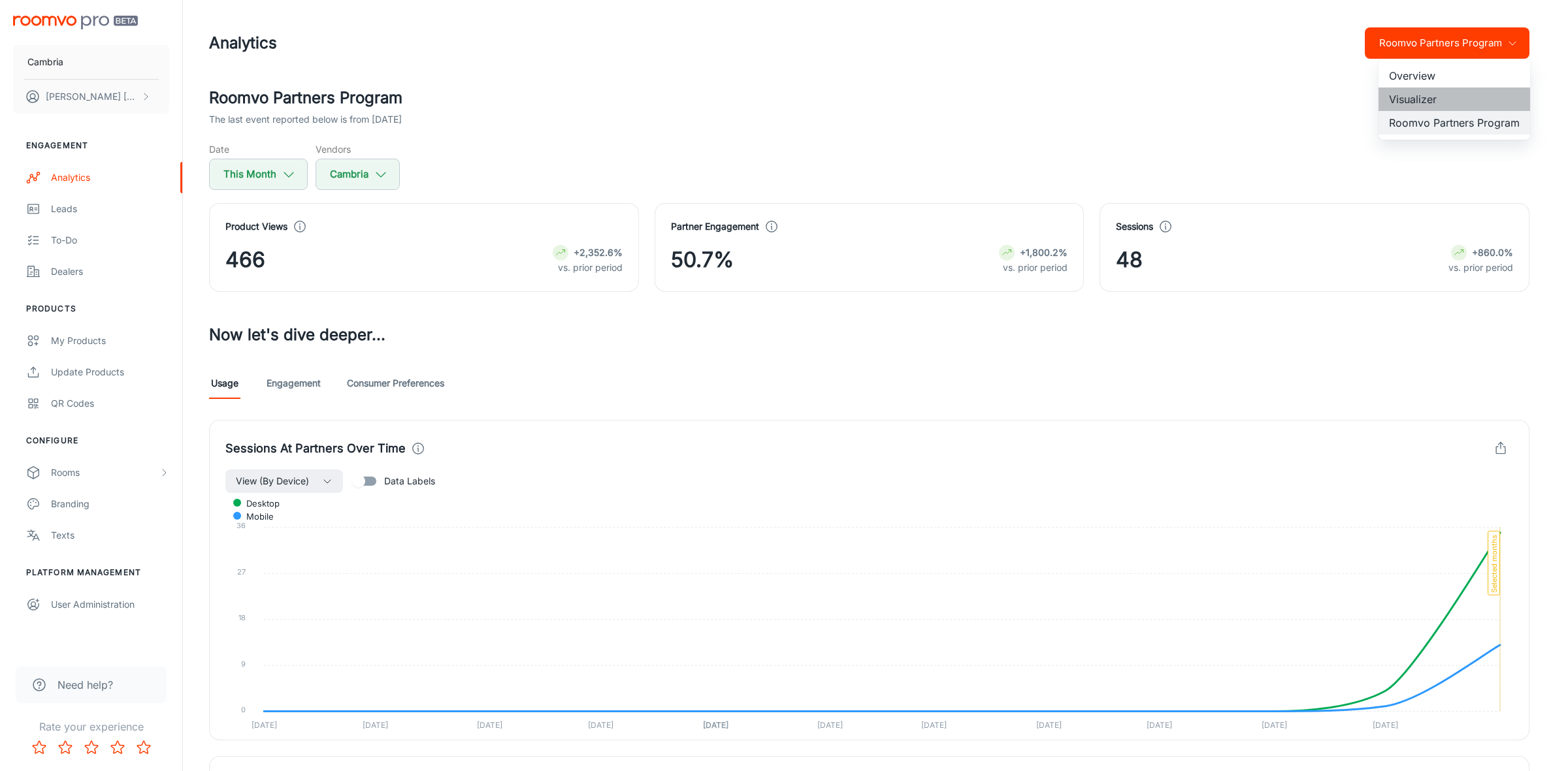
click at [1416, 95] on li "Visualizer" at bounding box center [1454, 99] width 151 height 24
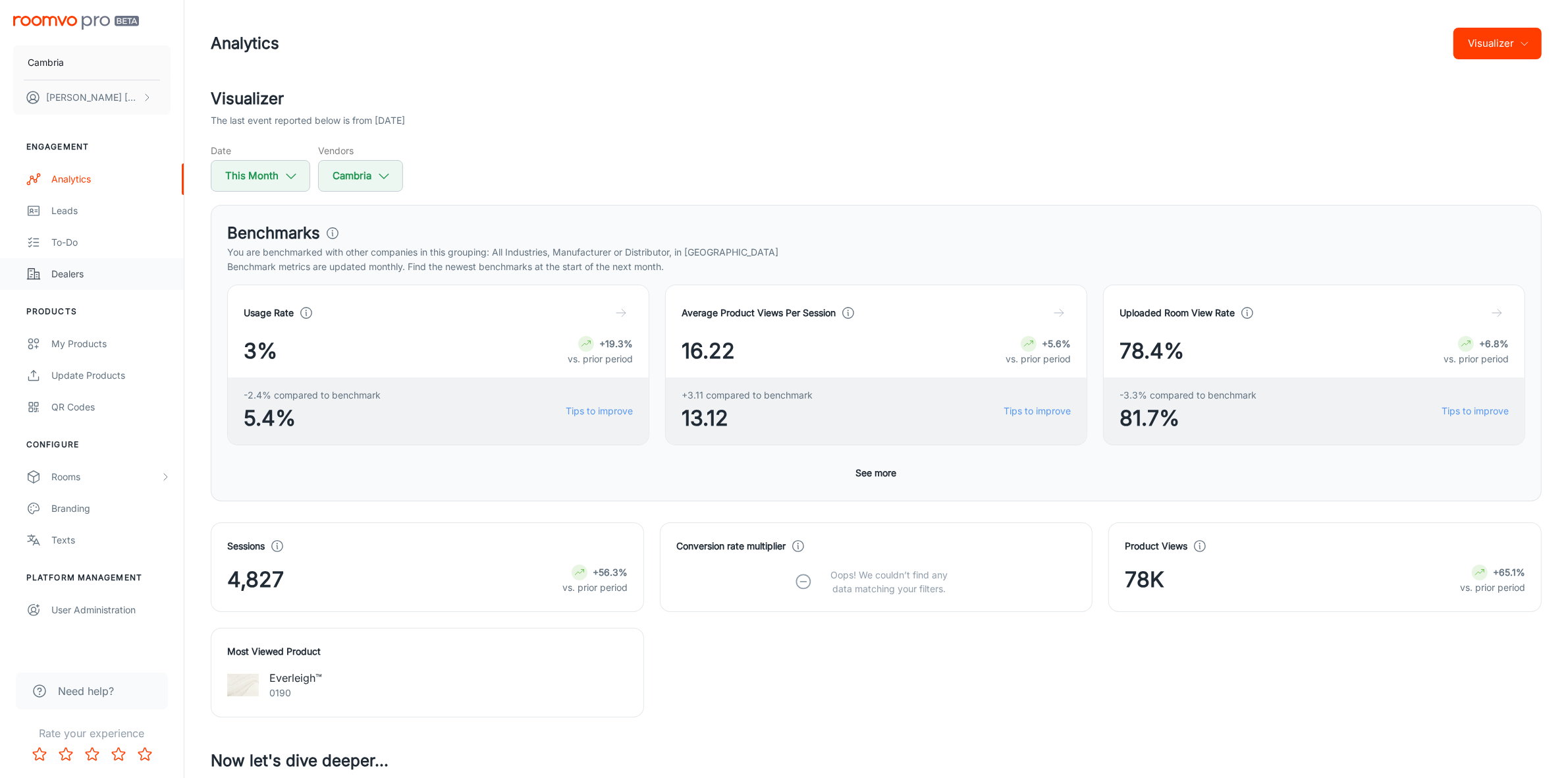
click at [60, 277] on div "Dealers" at bounding box center [111, 274] width 119 height 14
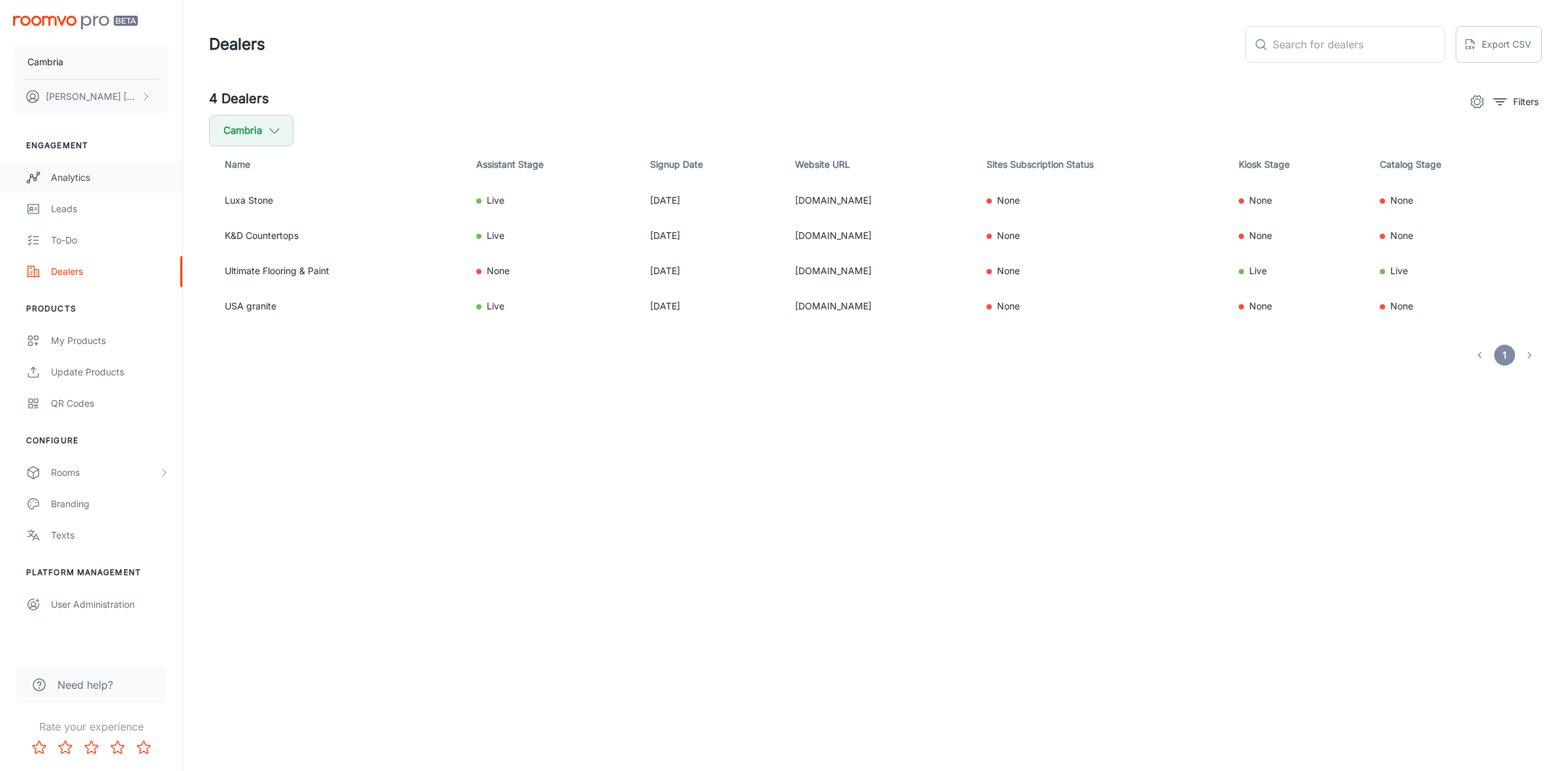
click at [64, 170] on div "Analytics" at bounding box center [110, 177] width 118 height 14
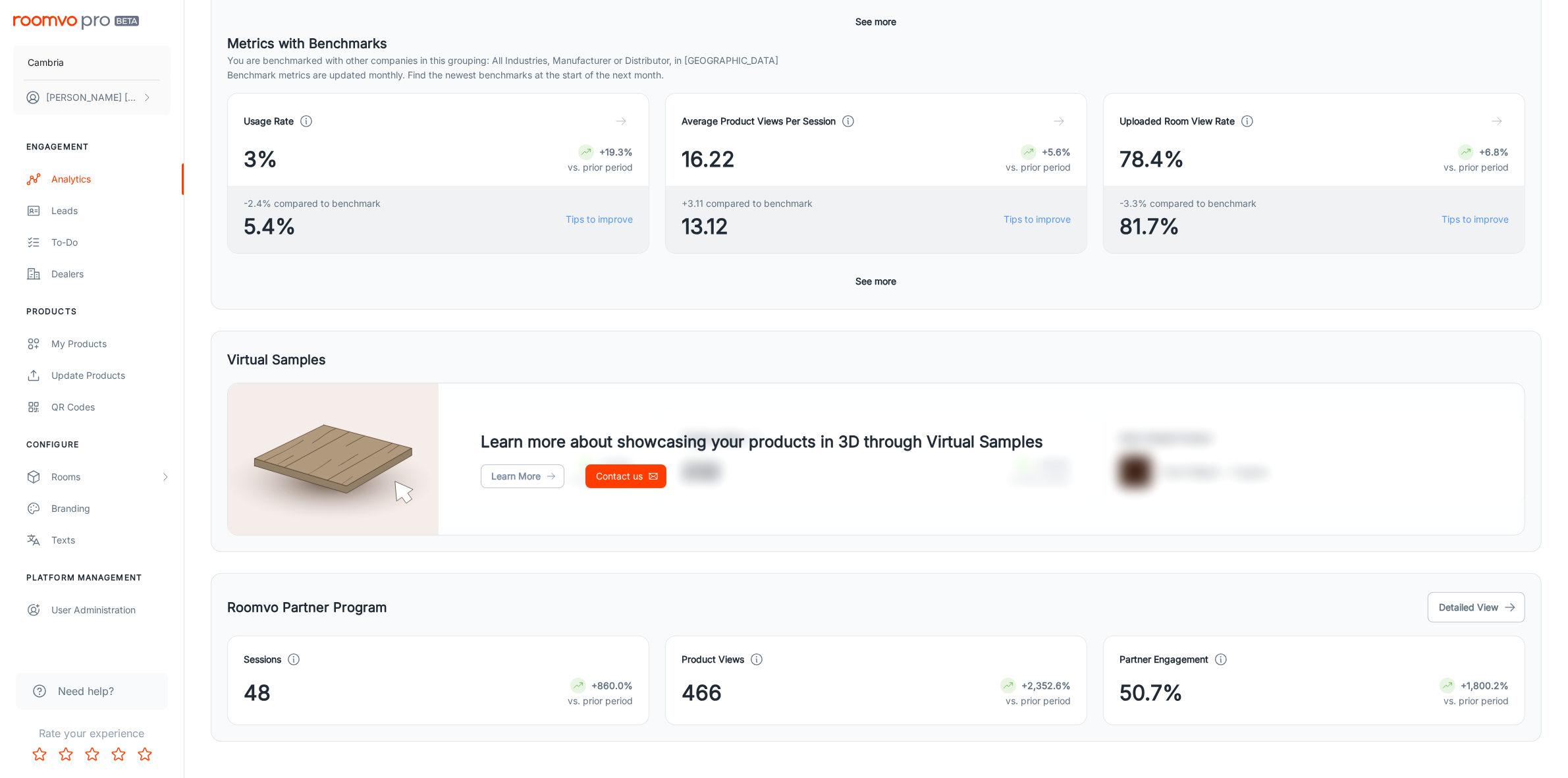
scroll to position [382, 0]
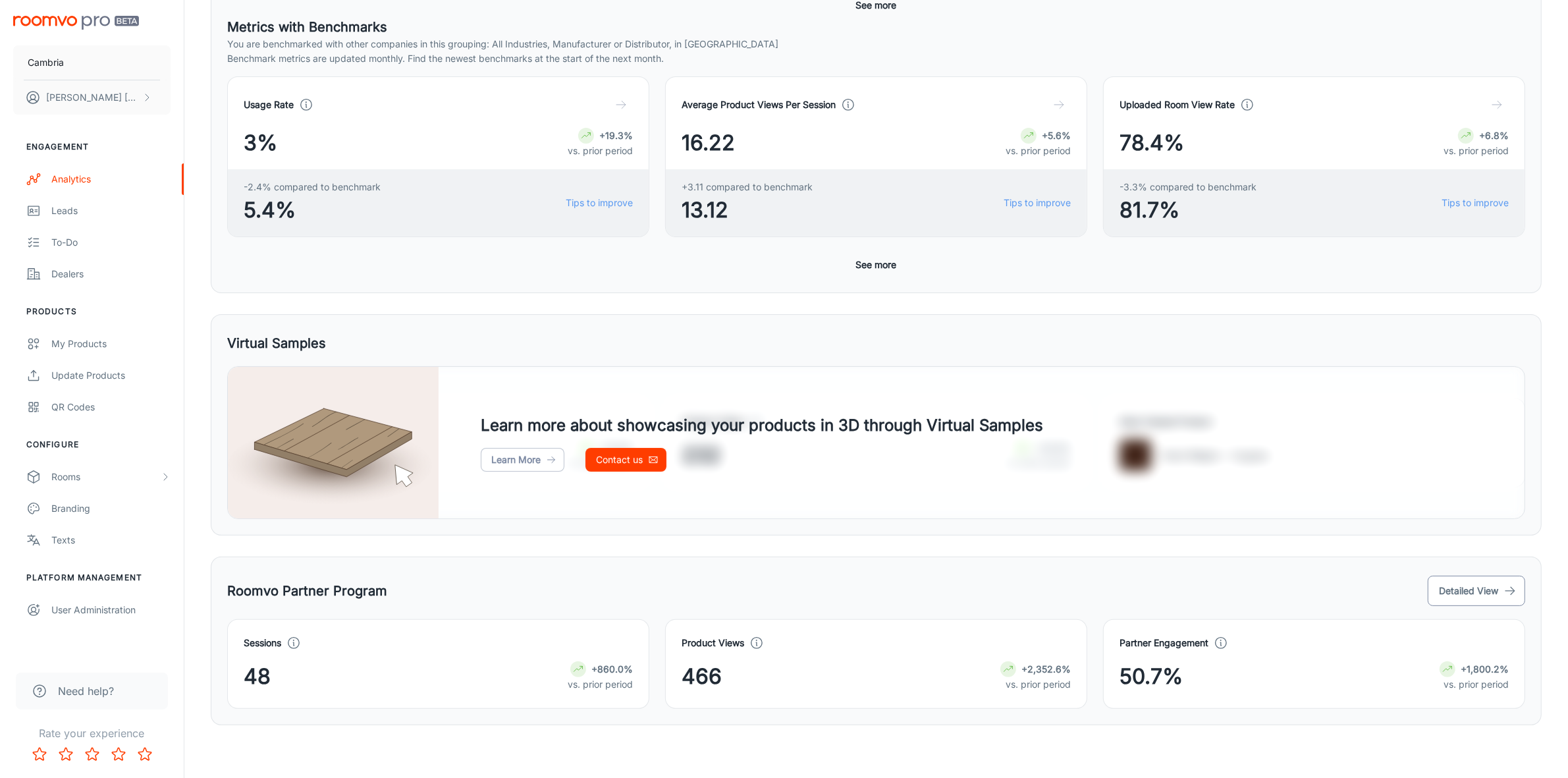
click at [1464, 593] on button "Detailed View" at bounding box center [1476, 591] width 98 height 30
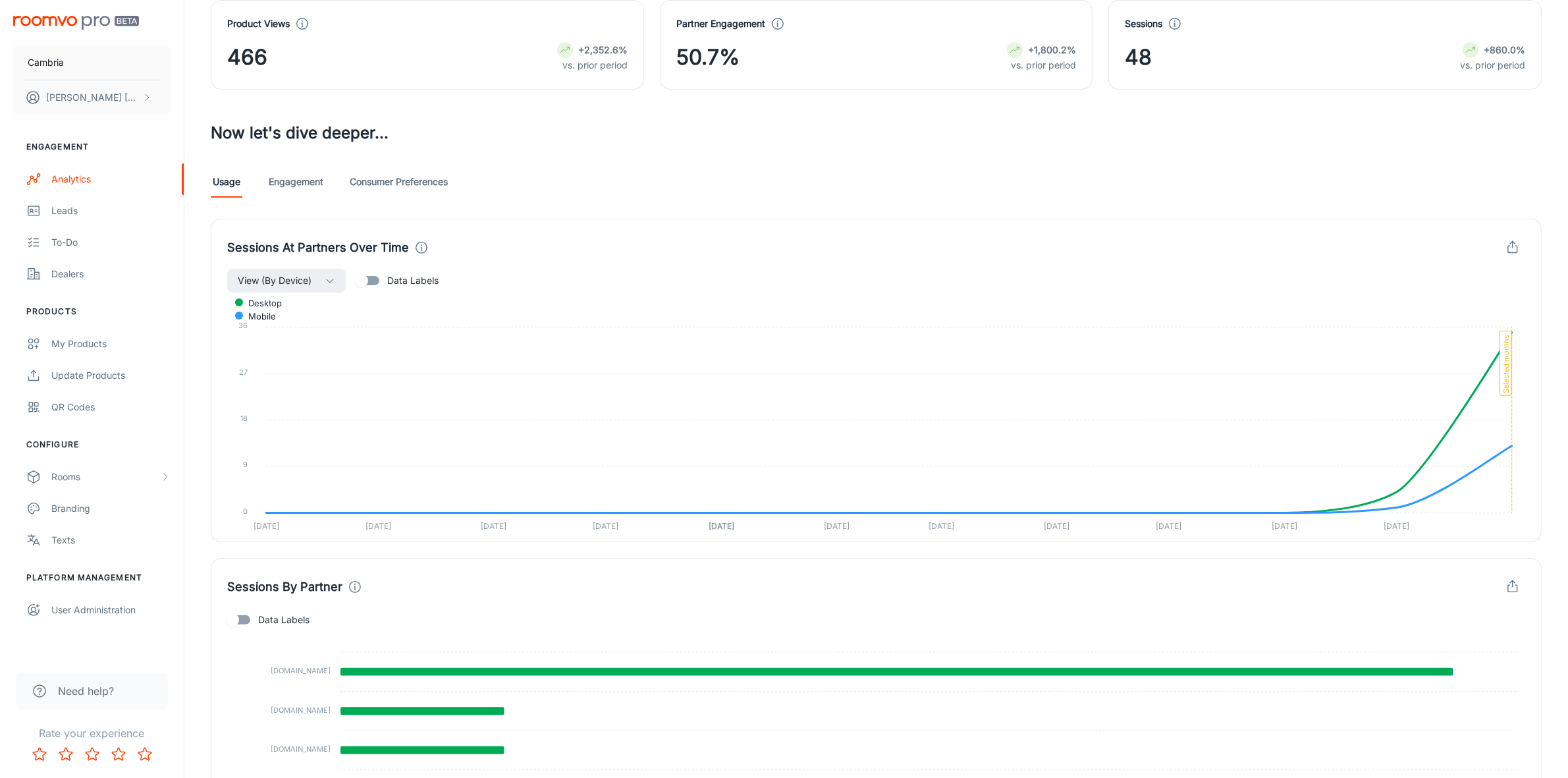
scroll to position [361, 0]
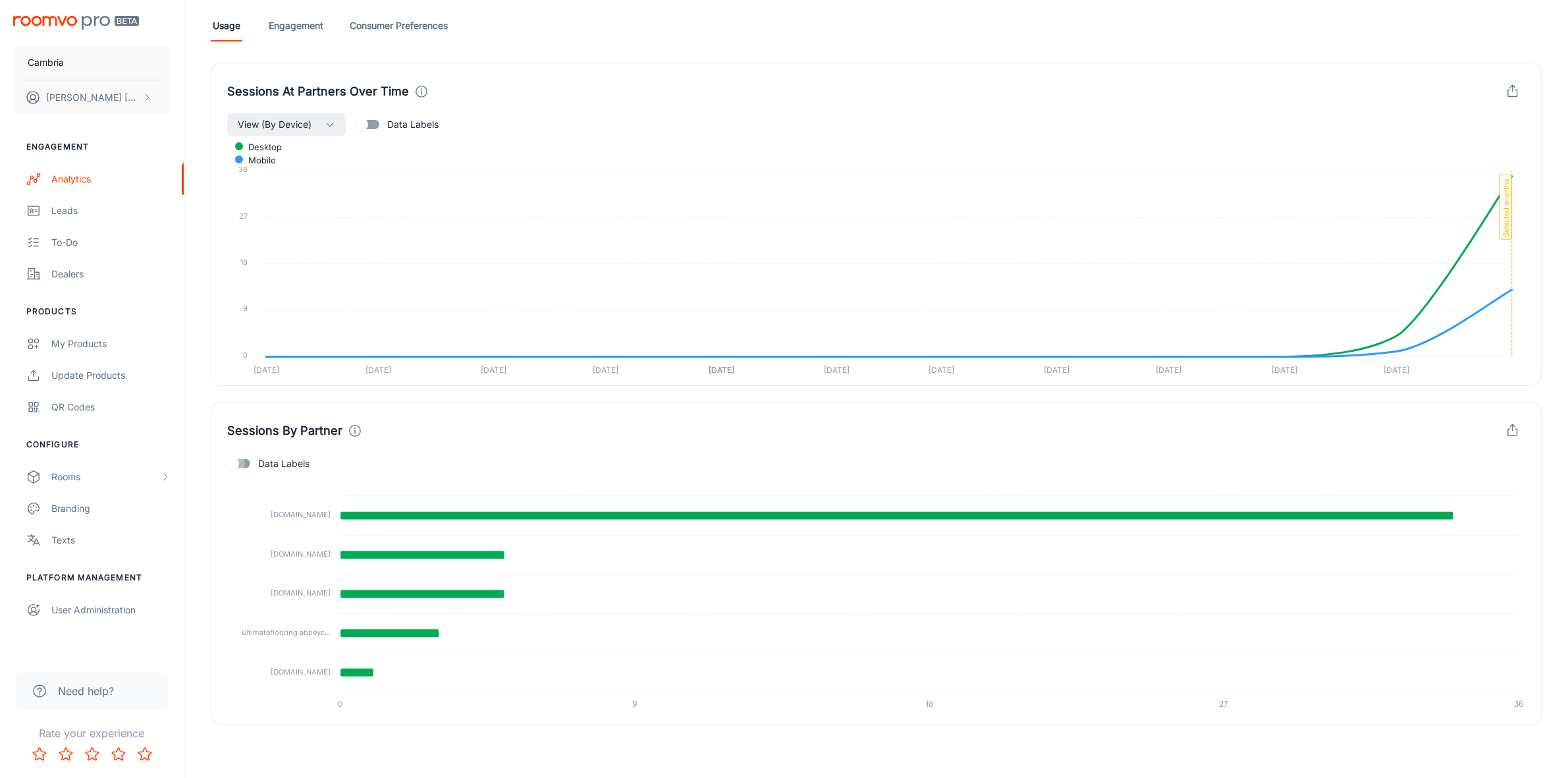
click at [237, 466] on input "Data Labels" at bounding box center [232, 464] width 75 height 25
checkbox input "true"
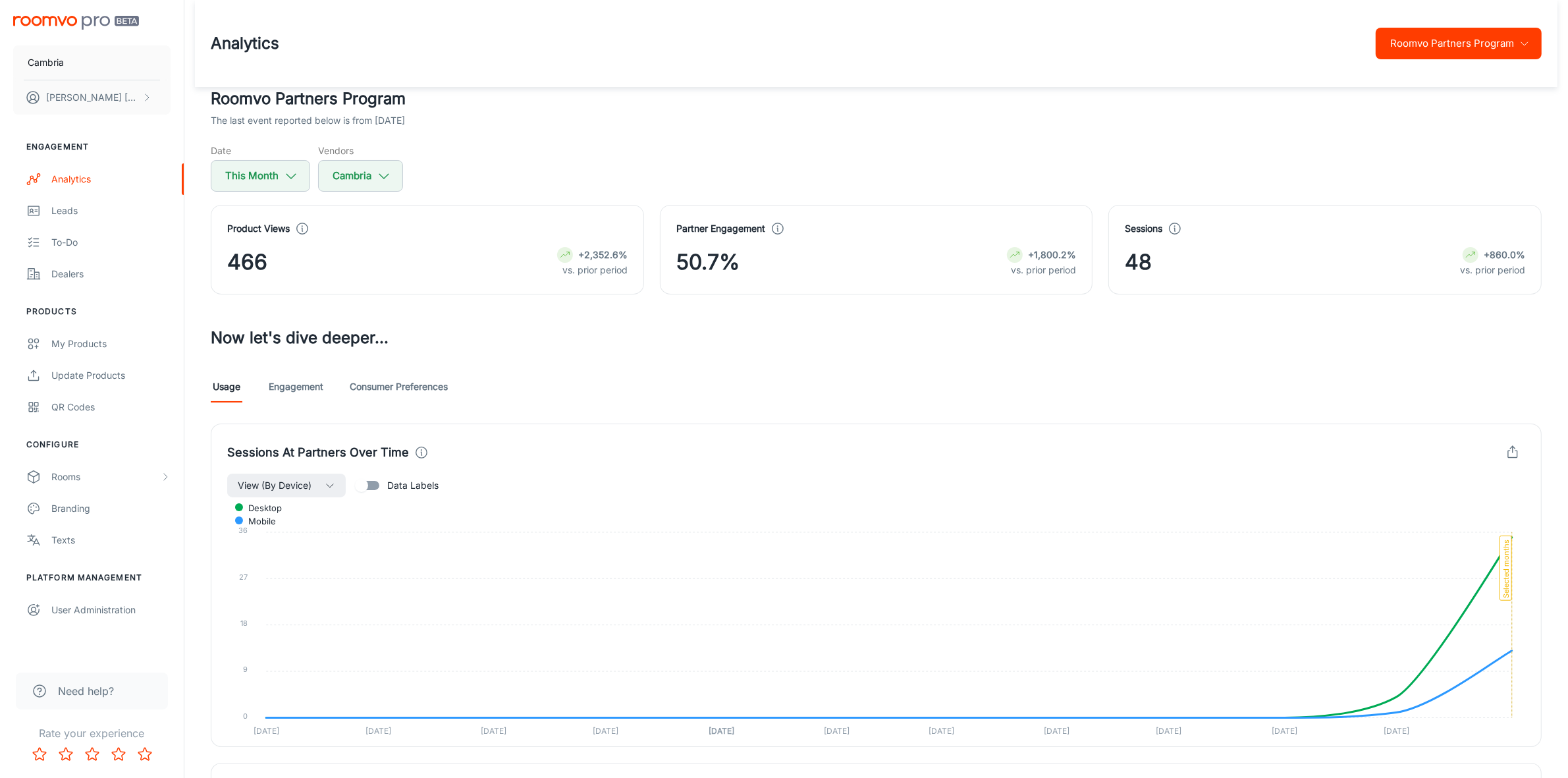
scroll to position [330, 0]
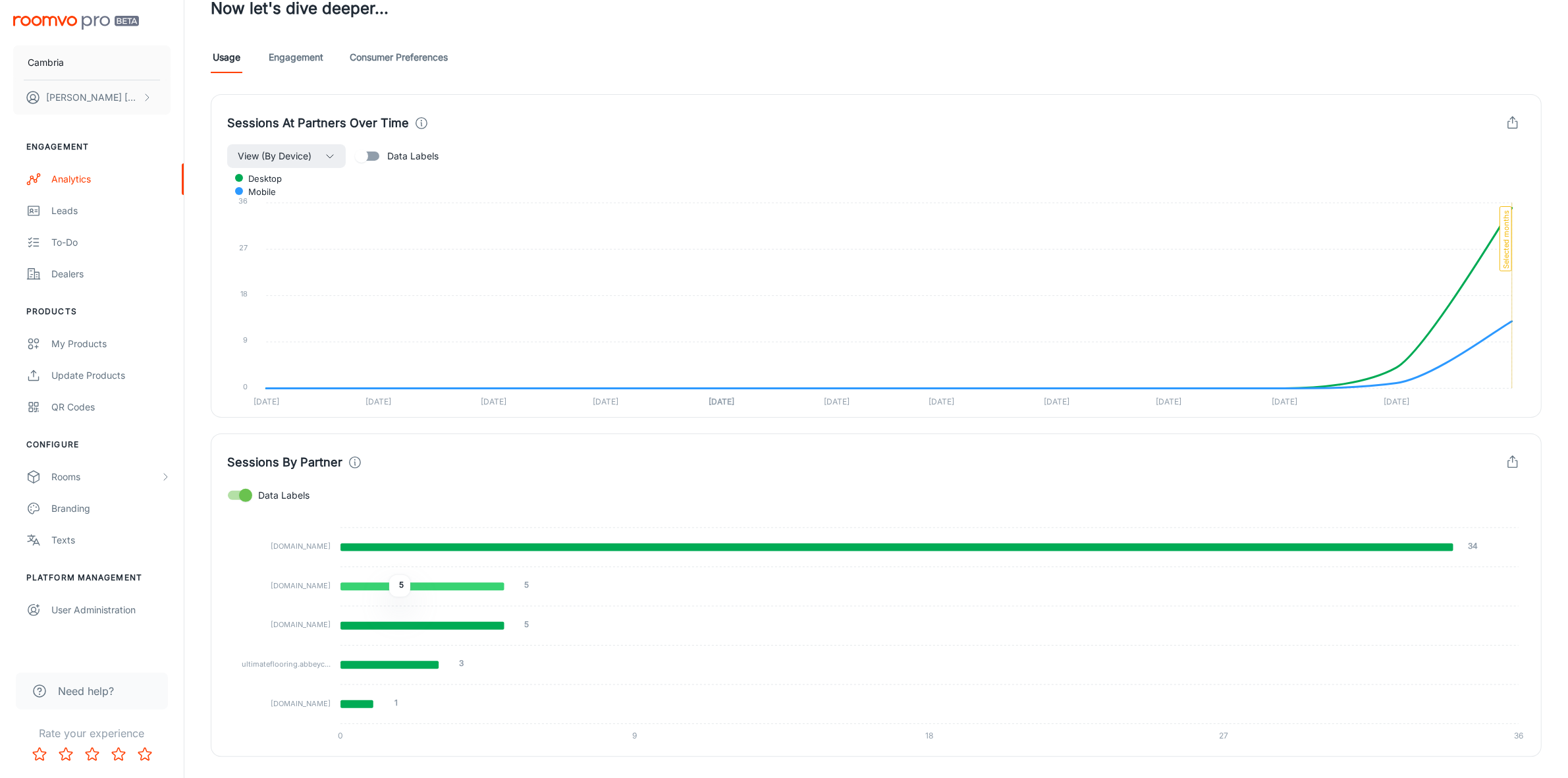
click at [380, 586] on icon at bounding box center [423, 586] width 164 height 8
click at [376, 588] on icon at bounding box center [423, 586] width 164 height 8
click at [310, 590] on tspan "[DOMAIN_NAME]" at bounding box center [300, 586] width 60 height 10
click at [376, 587] on icon at bounding box center [423, 586] width 164 height 8
click at [522, 545] on icon at bounding box center [897, 548] width 1113 height 8
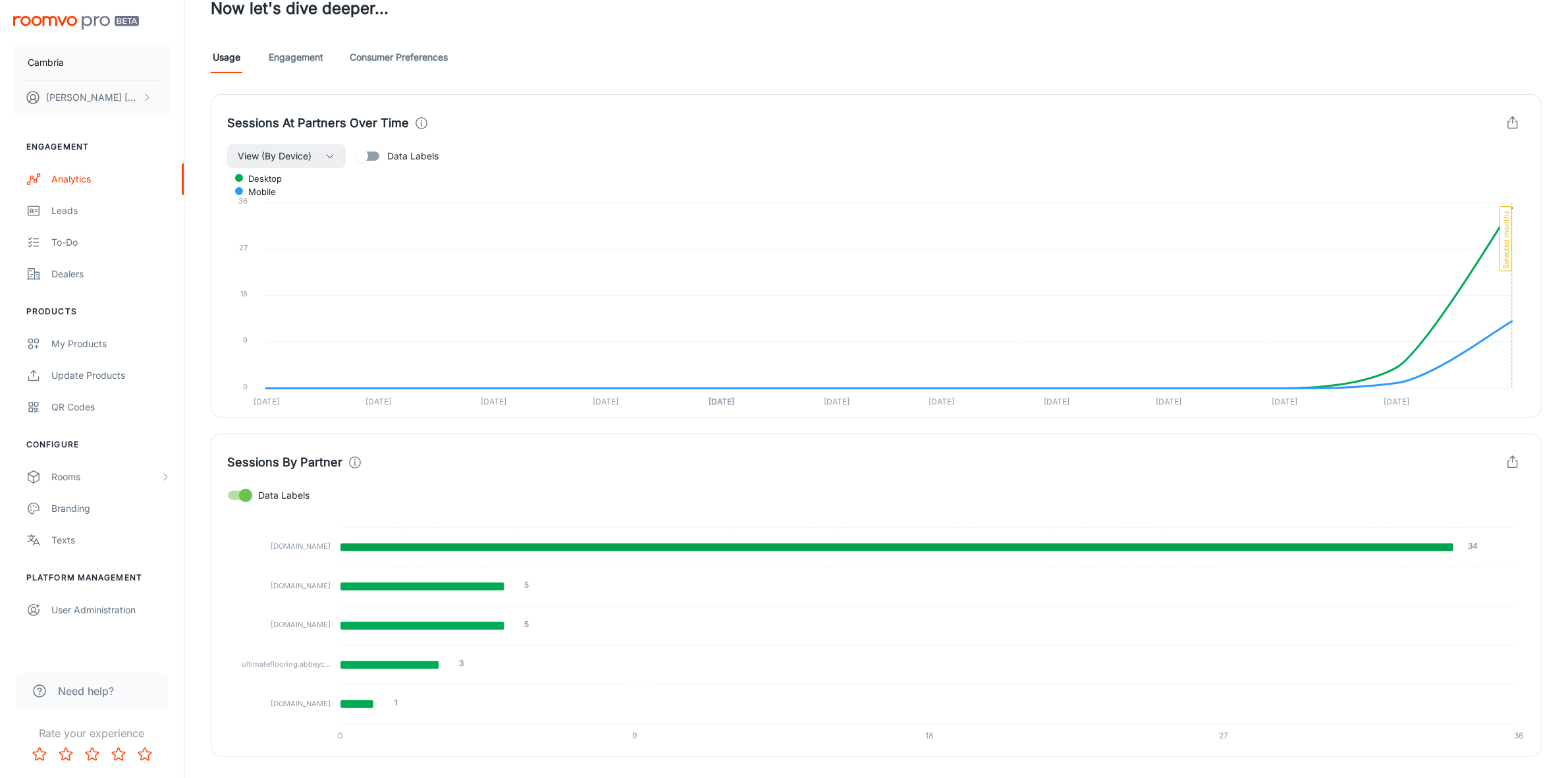
click at [1505, 463] on icon "button" at bounding box center [1512, 463] width 14 height 14
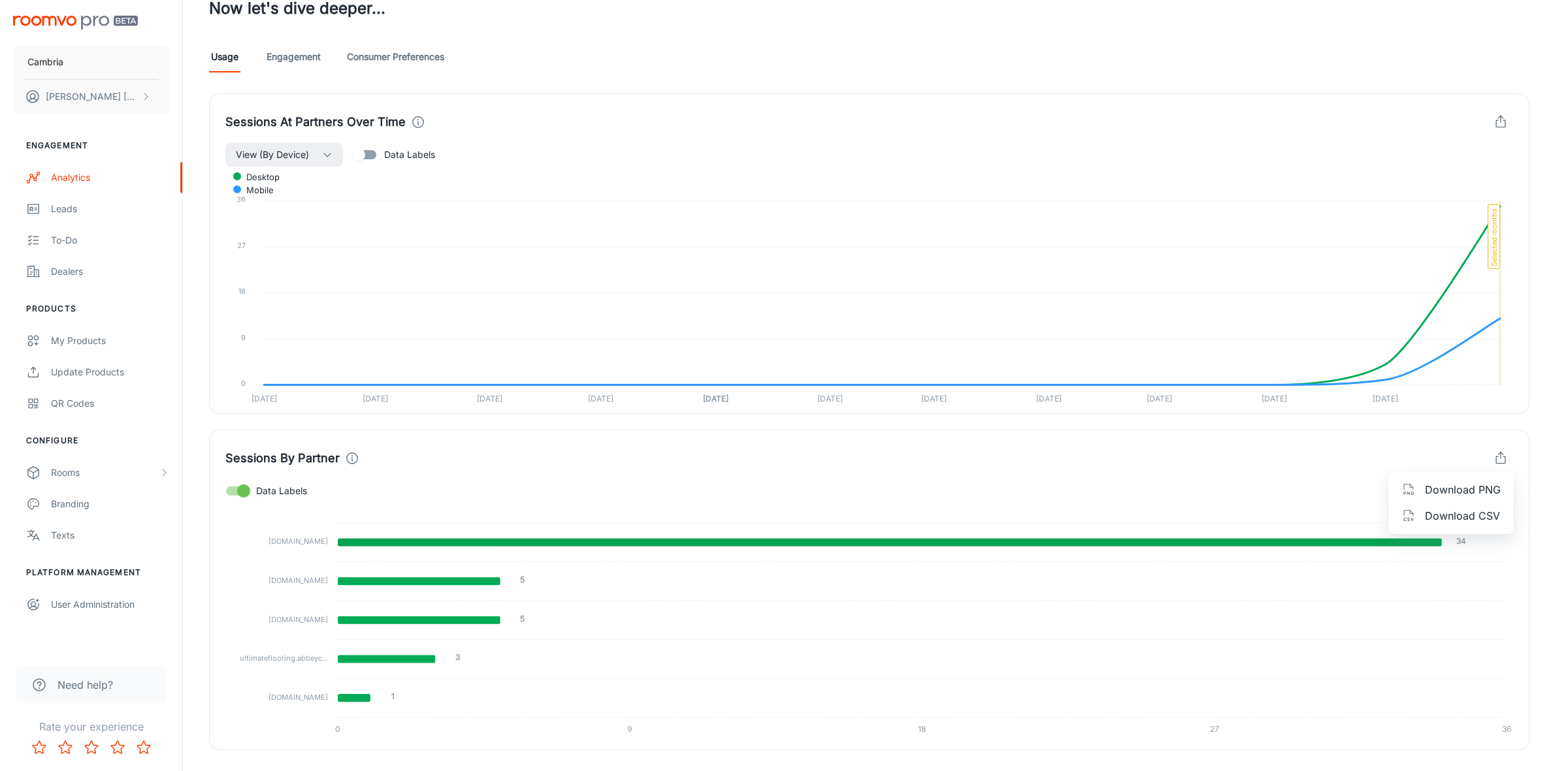
click at [765, 462] on div at bounding box center [784, 385] width 1568 height 771
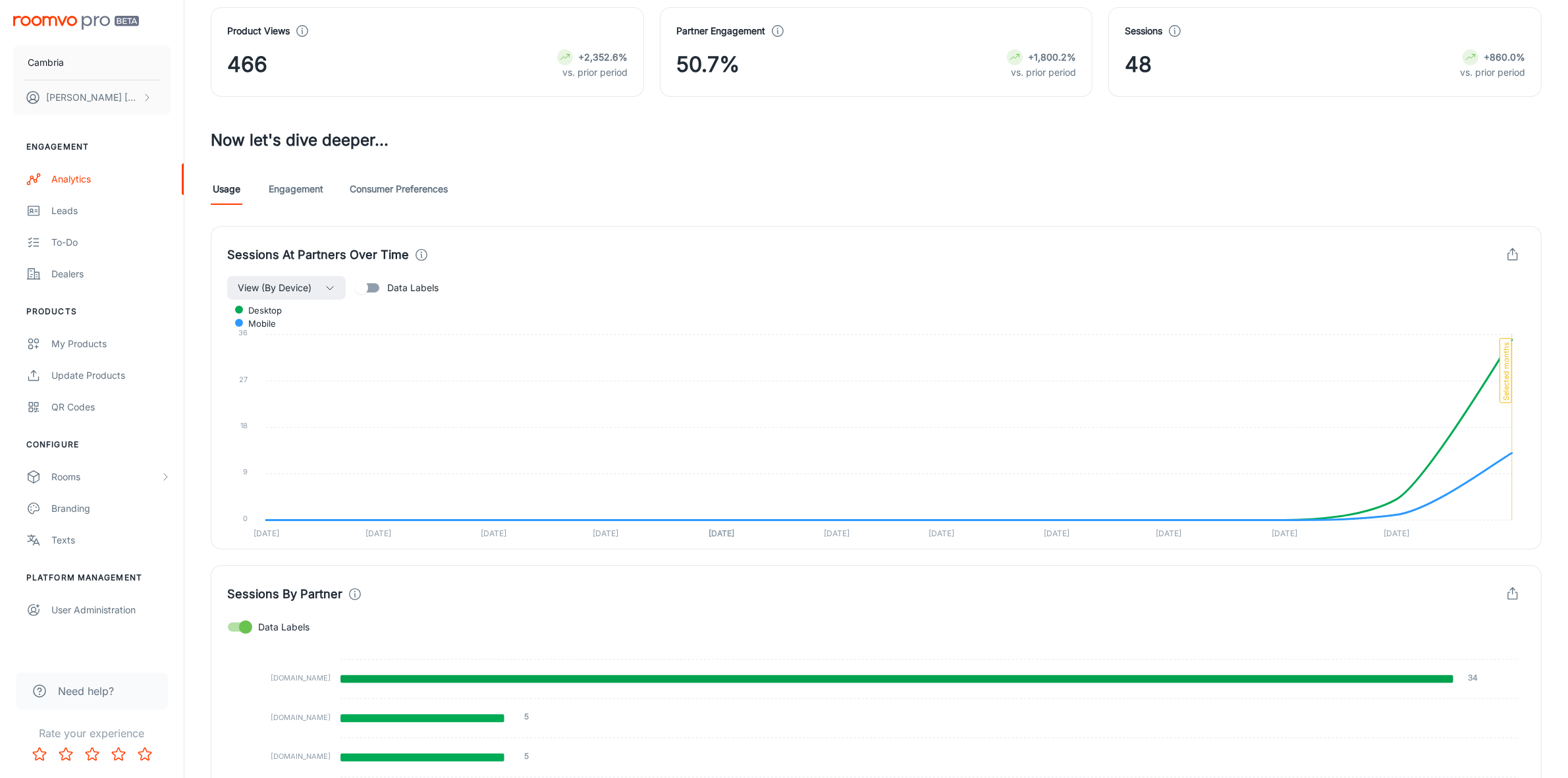
scroll to position [361, 0]
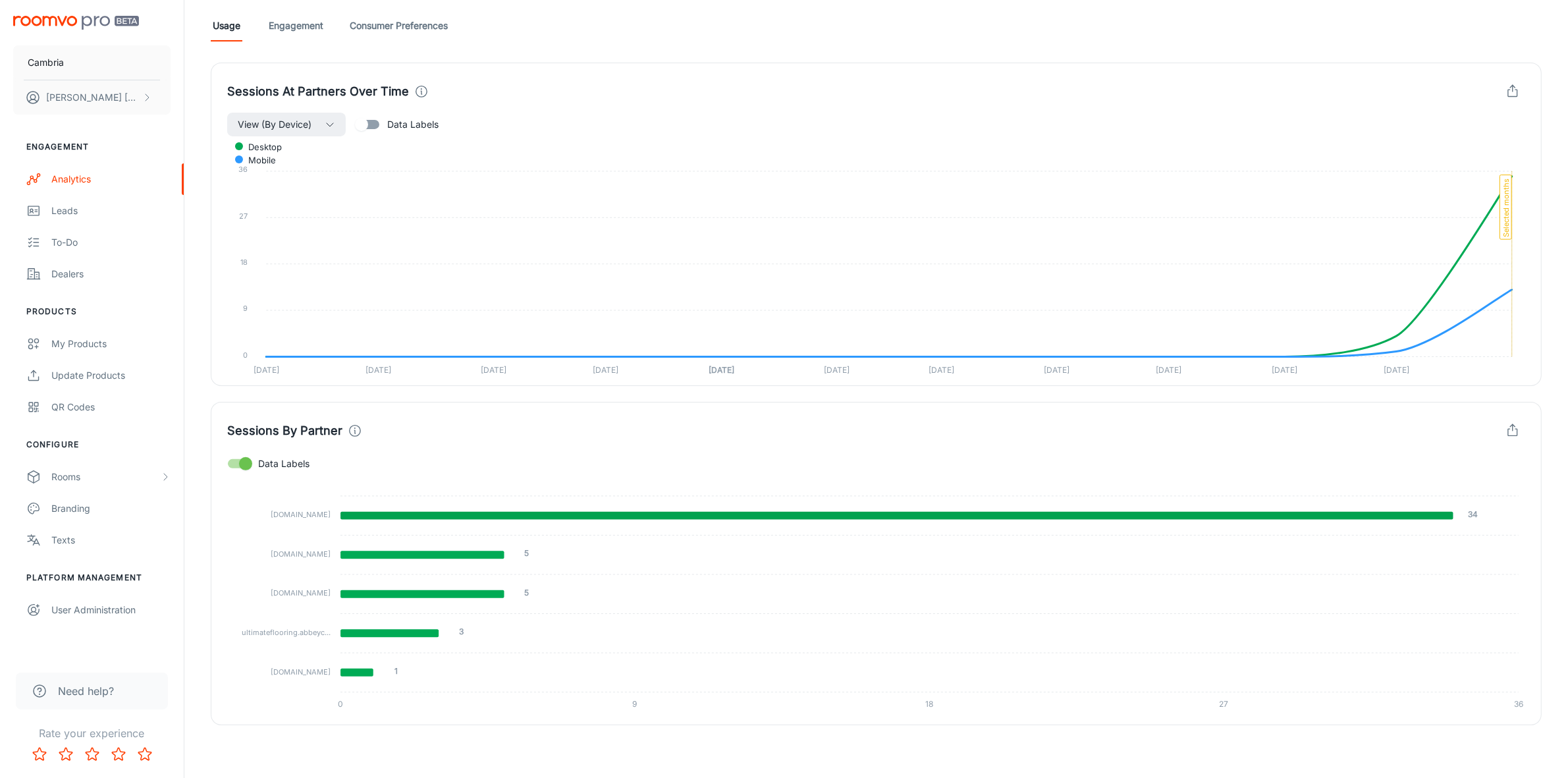
click at [1515, 426] on polyline "button" at bounding box center [1512, 425] width 5 height 2
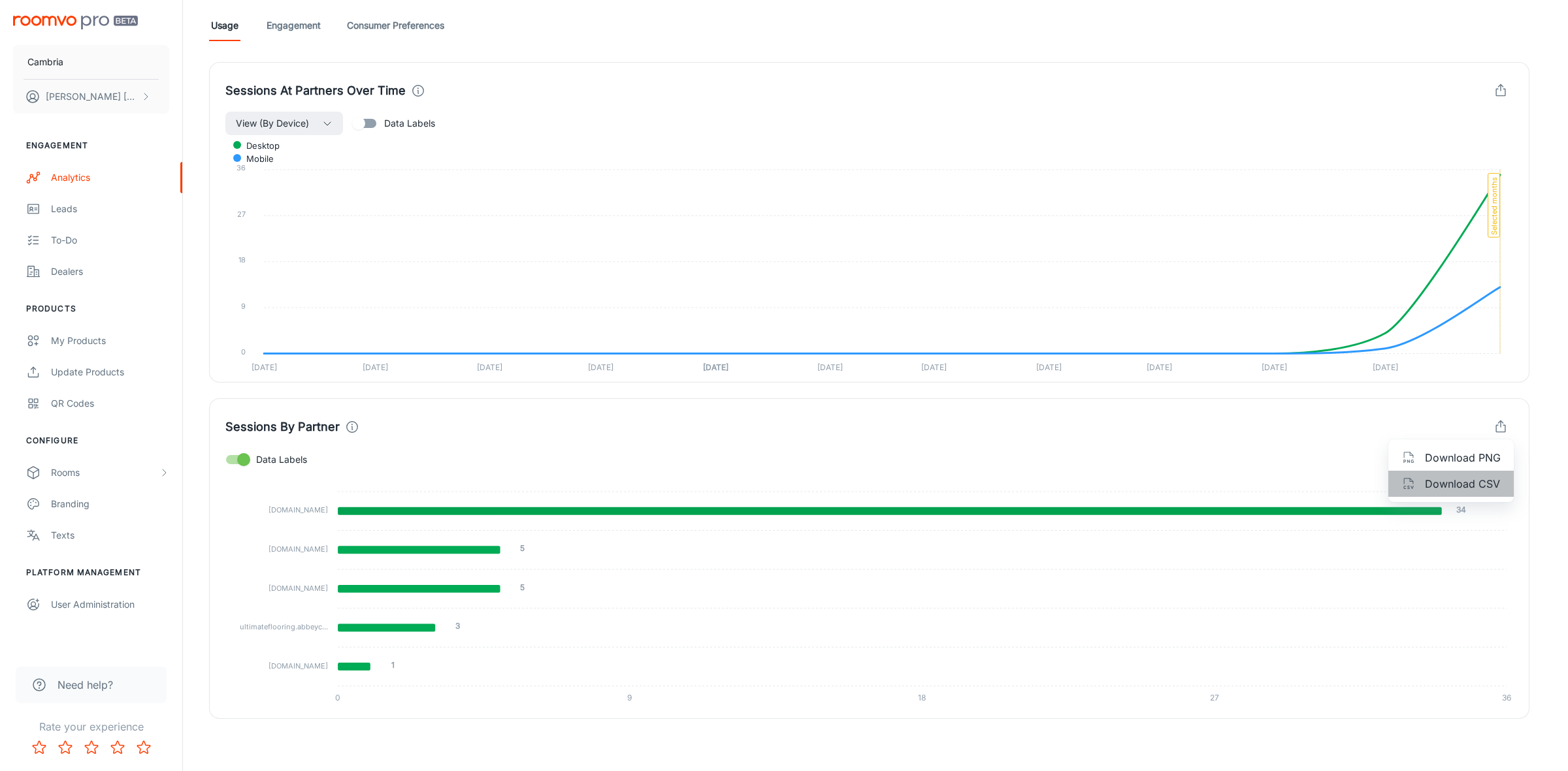
click at [1470, 487] on span "Download CSV" at bounding box center [1462, 484] width 76 height 16
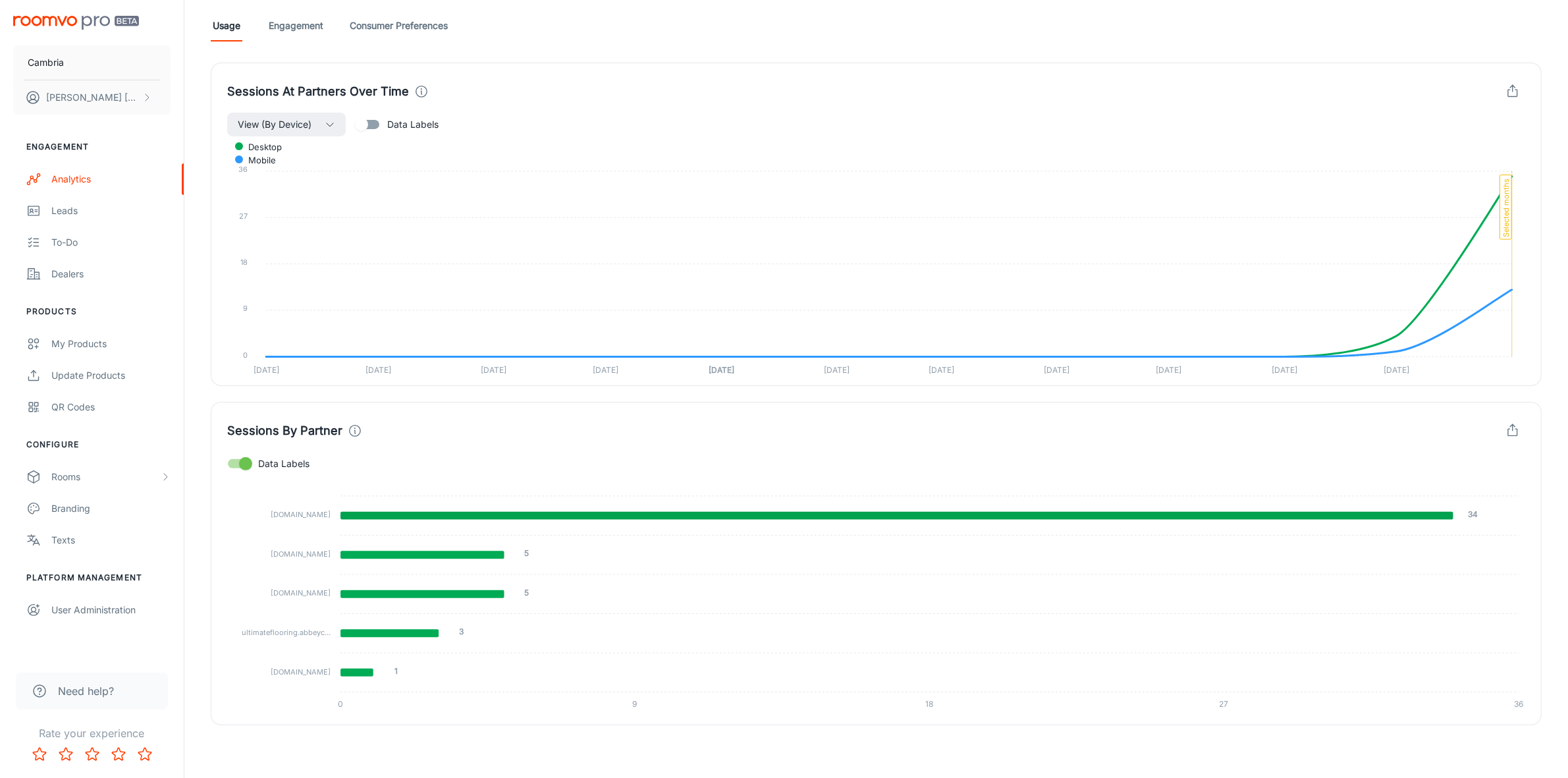
drag, startPoint x: 1455, startPoint y: 43, endPoint x: 1458, endPoint y: 17, distance: 26.2
click at [1456, 43] on div "Roomvo Partners Program The last event reported below is from [DATE] Date This …" at bounding box center [875, 226] width 1362 height 1000
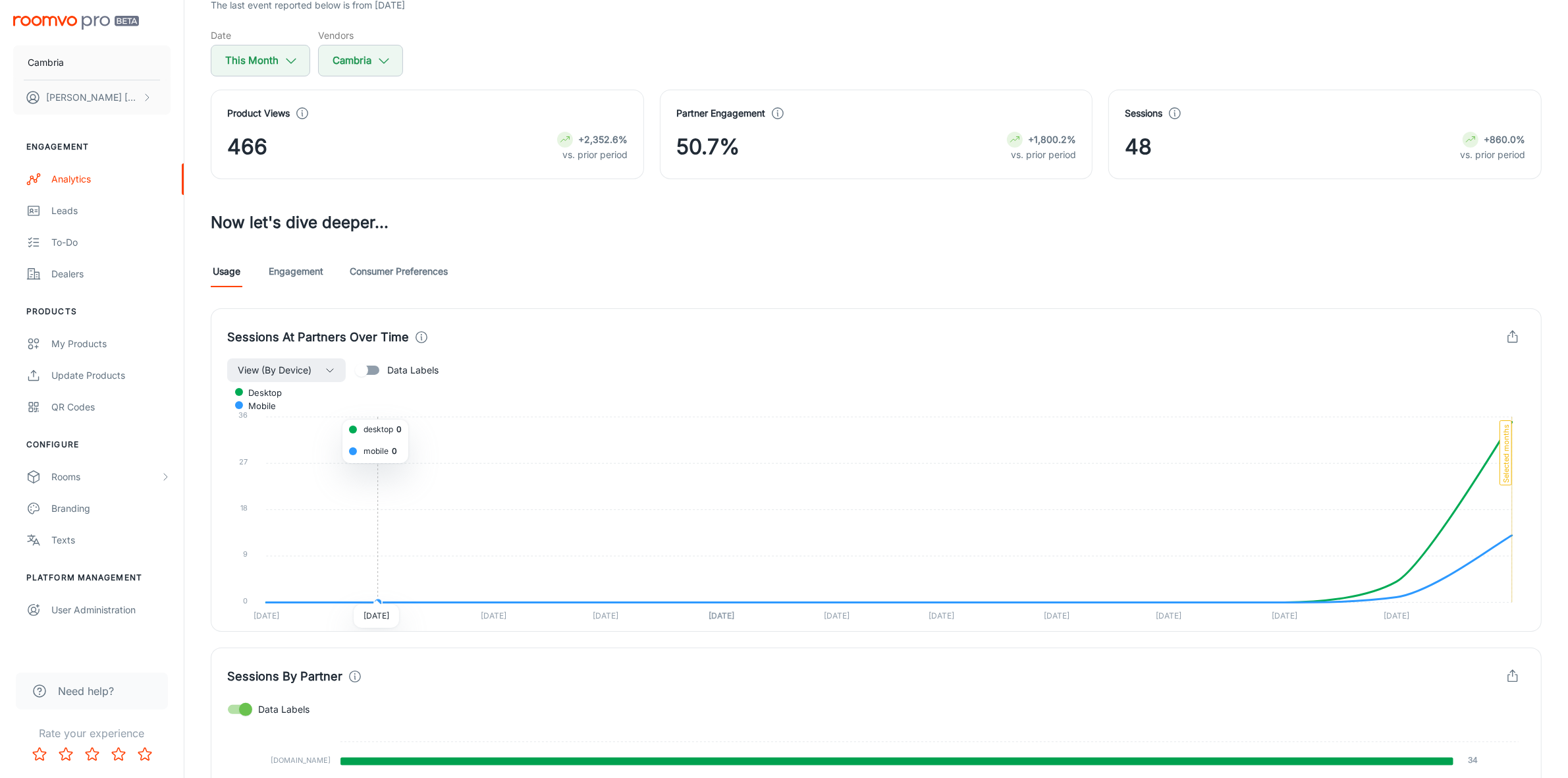
scroll to position [114, 0]
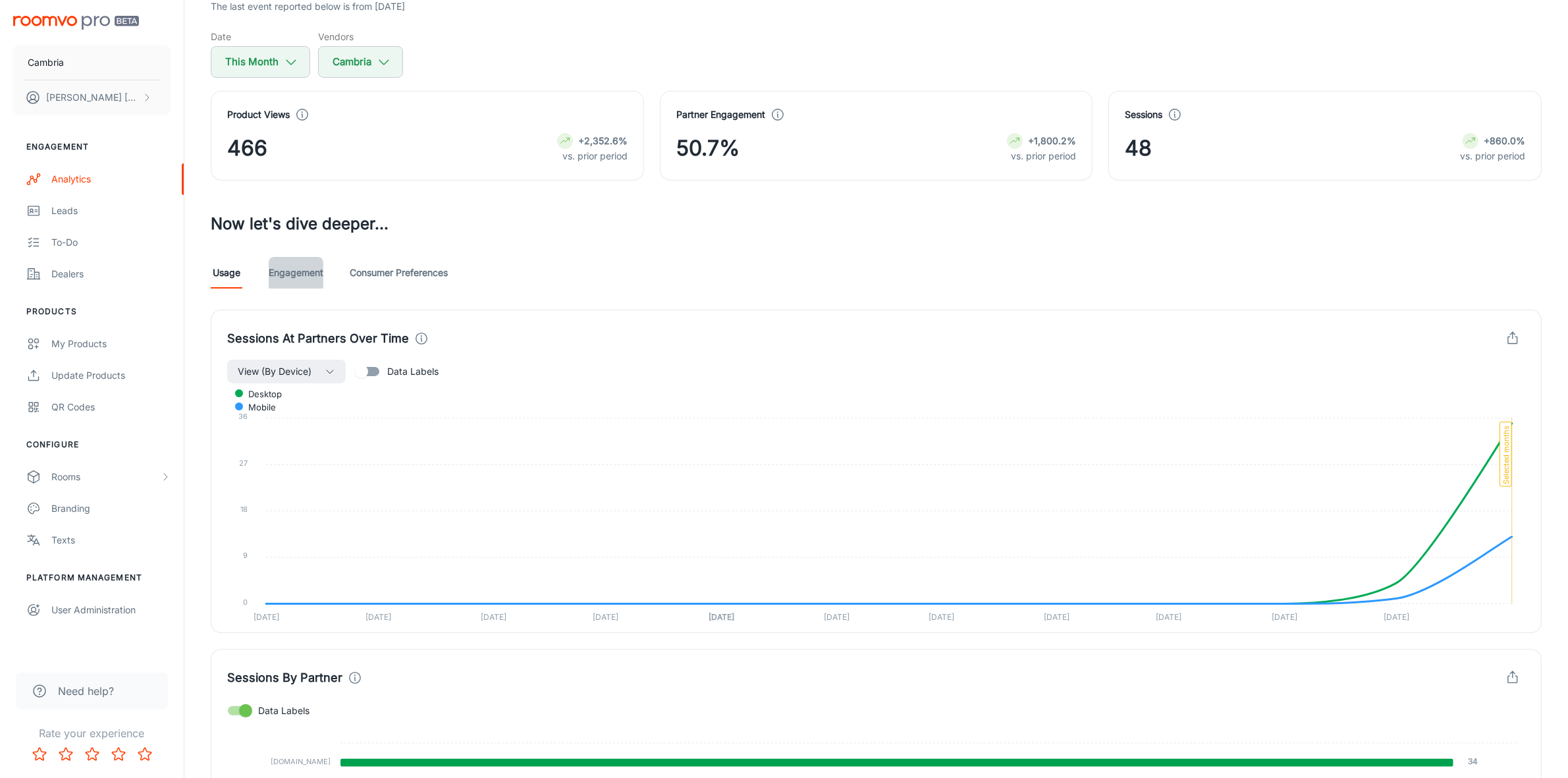
click at [314, 274] on link "Engagement" at bounding box center [295, 273] width 55 height 32
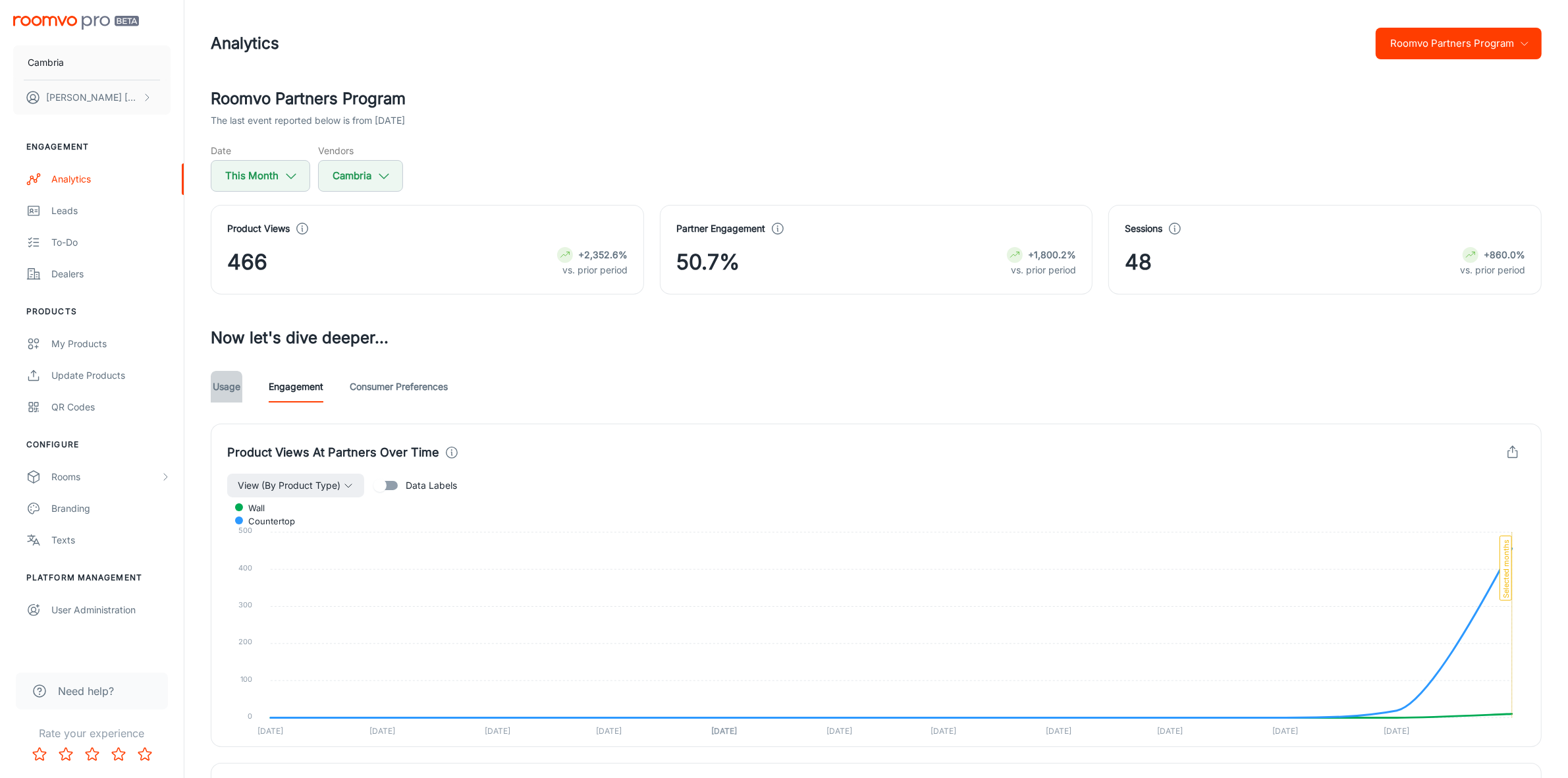
click at [218, 384] on link "Usage" at bounding box center [226, 387] width 32 height 32
click at [303, 389] on link "Engagement" at bounding box center [295, 387] width 55 height 32
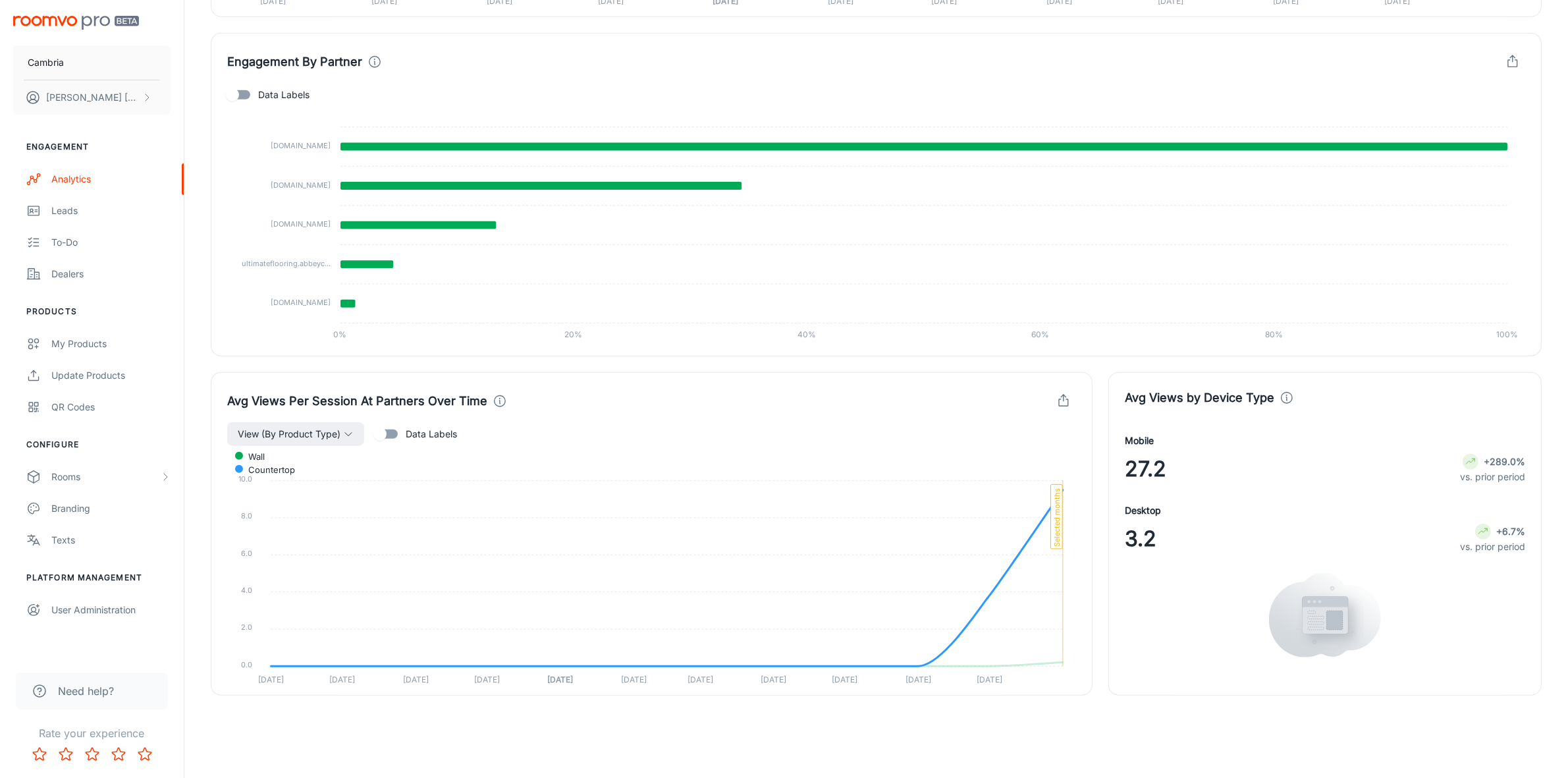
scroll to position [1411, 0]
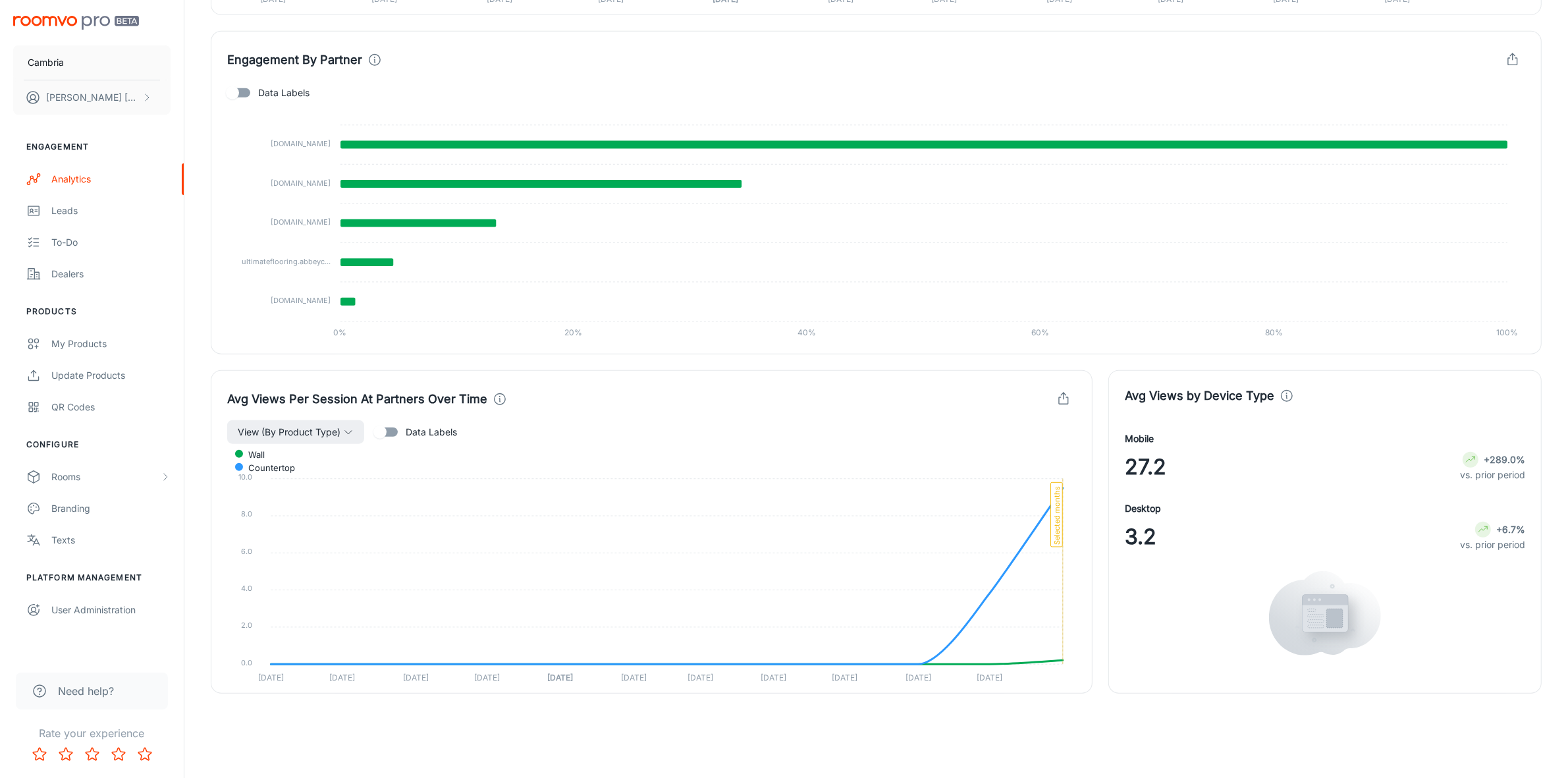
click at [442, 430] on span "Data Labels" at bounding box center [431, 432] width 52 height 14
click at [418, 430] on input "Data Labels" at bounding box center [380, 432] width 75 height 25
checkbox input "true"
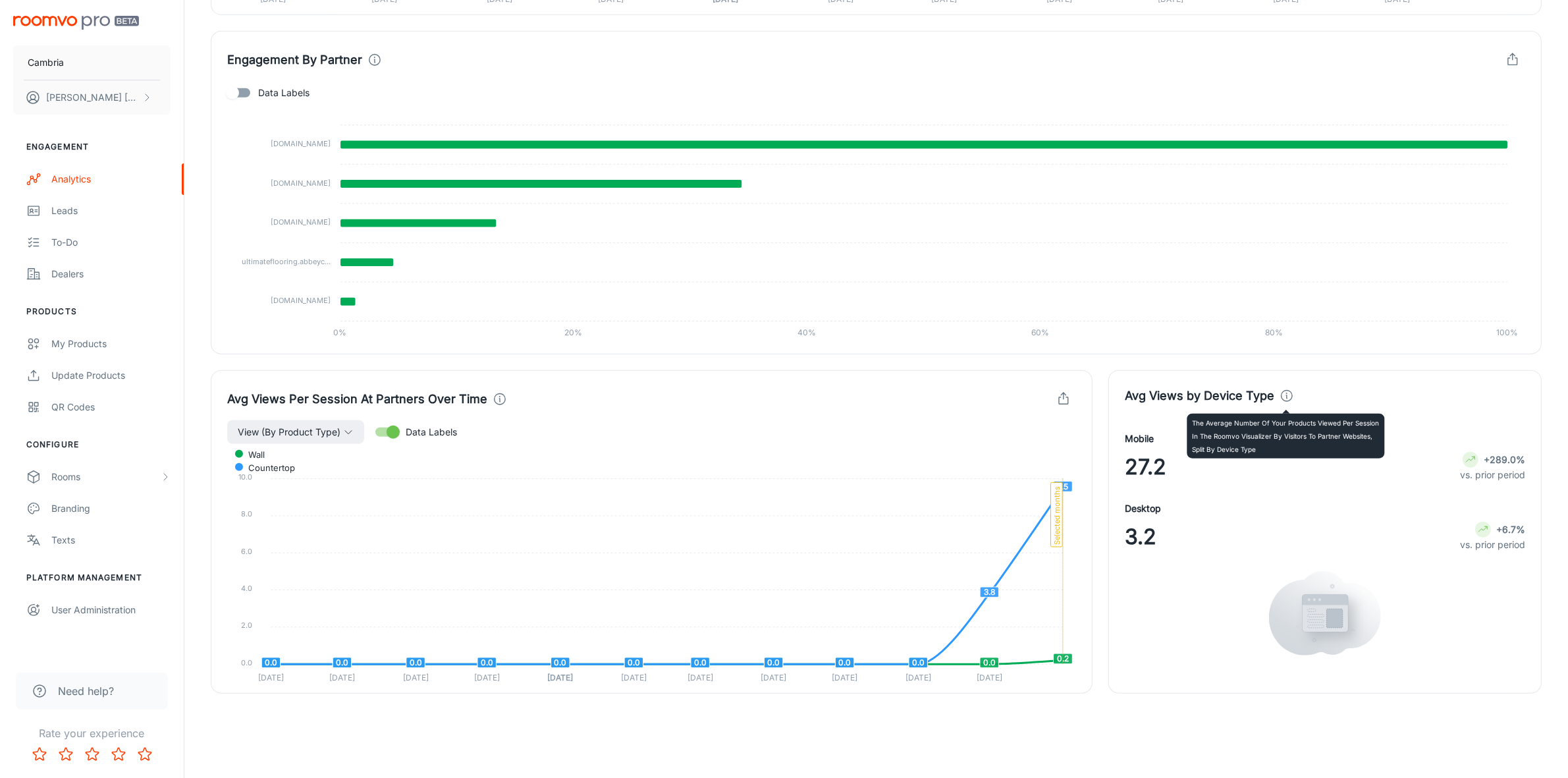
click at [1280, 397] on icon at bounding box center [1287, 396] width 14 height 14
click at [346, 427] on icon "button" at bounding box center [348, 432] width 10 height 10
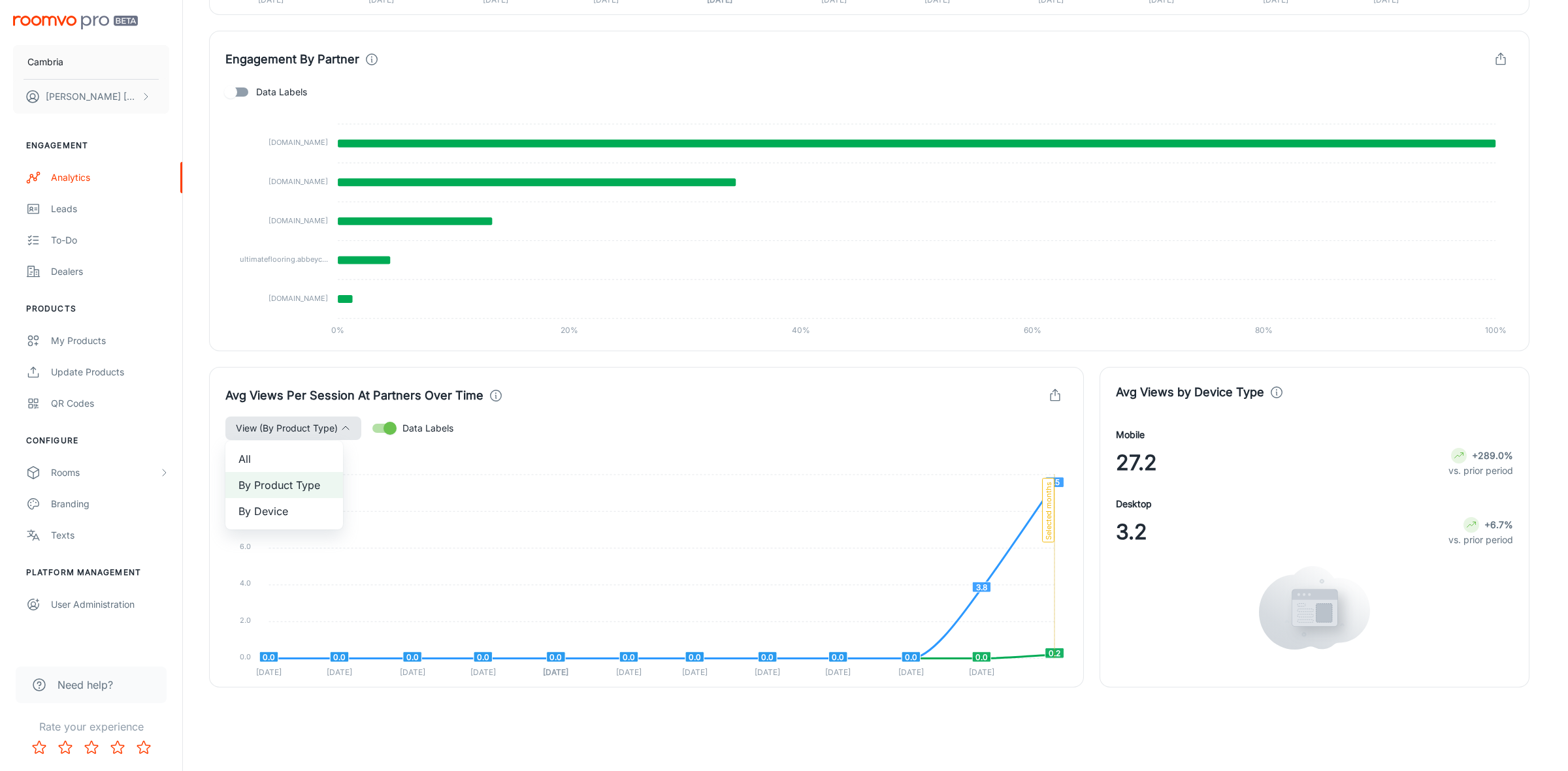
drag, startPoint x: 63, startPoint y: 209, endPoint x: 72, endPoint y: 220, distance: 14.2
click at [64, 209] on div at bounding box center [784, 385] width 1568 height 771
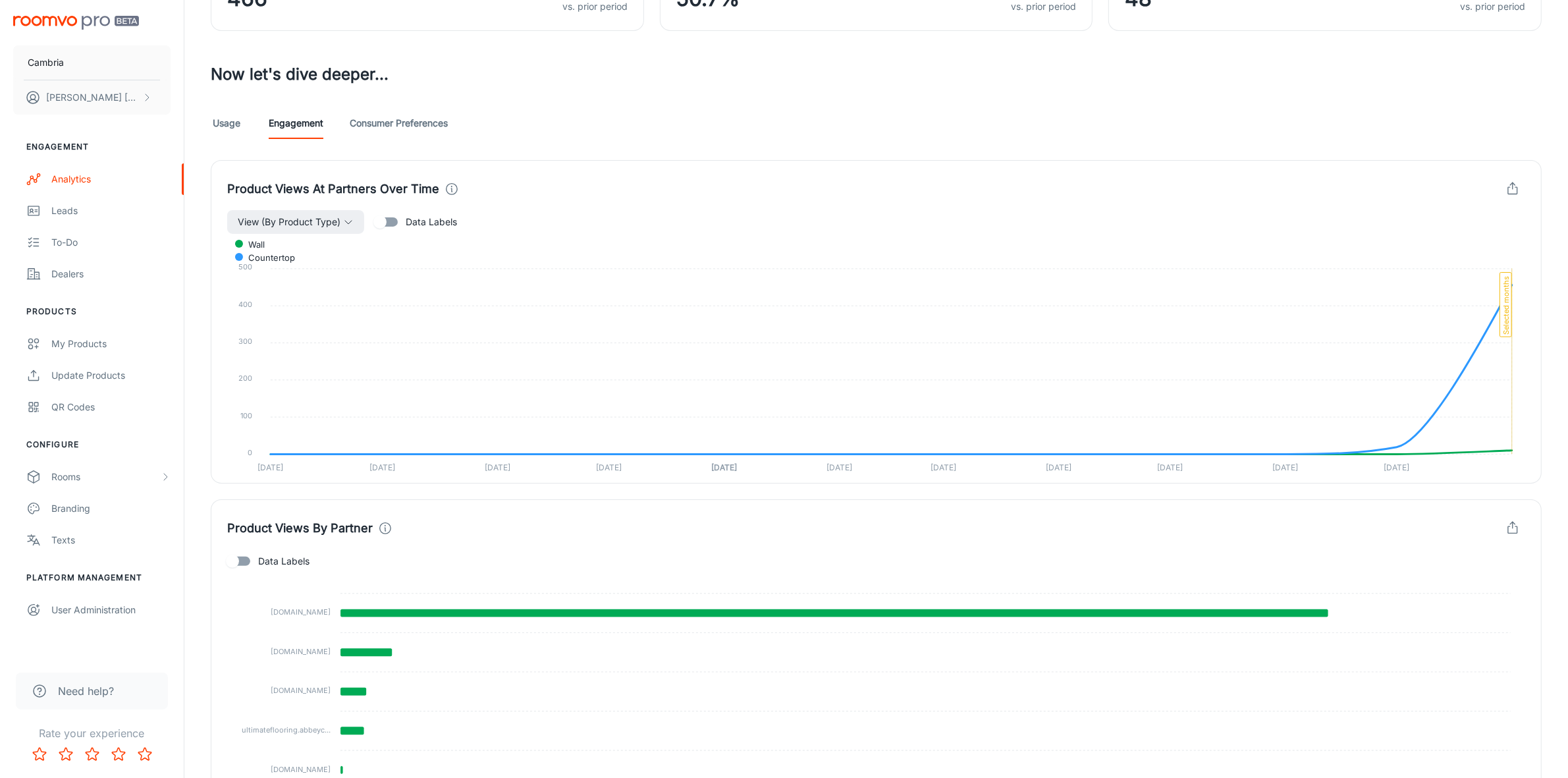
scroll to position [176, 0]
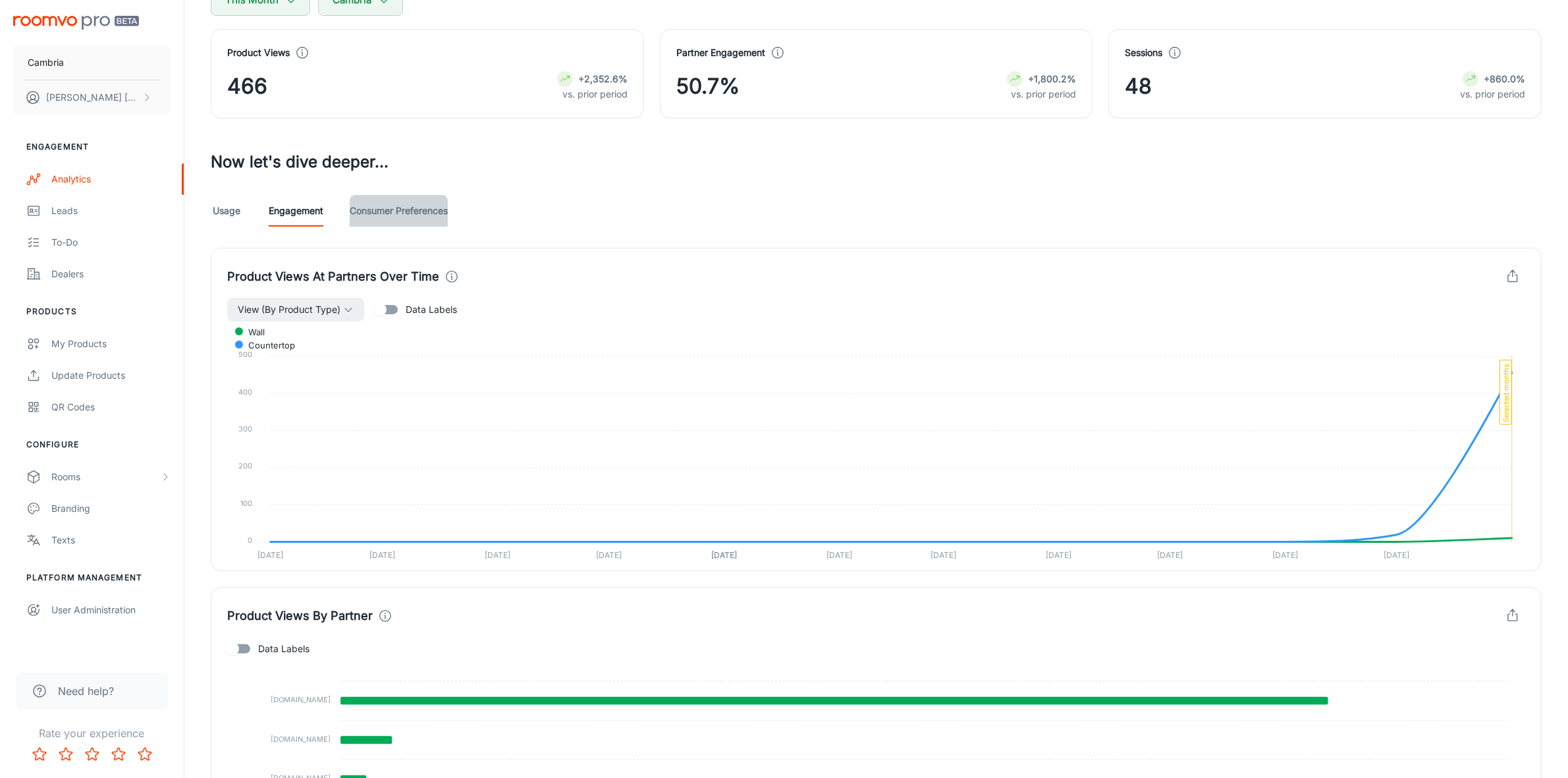
click at [409, 213] on link "Consumer Preferences" at bounding box center [399, 211] width 98 height 32
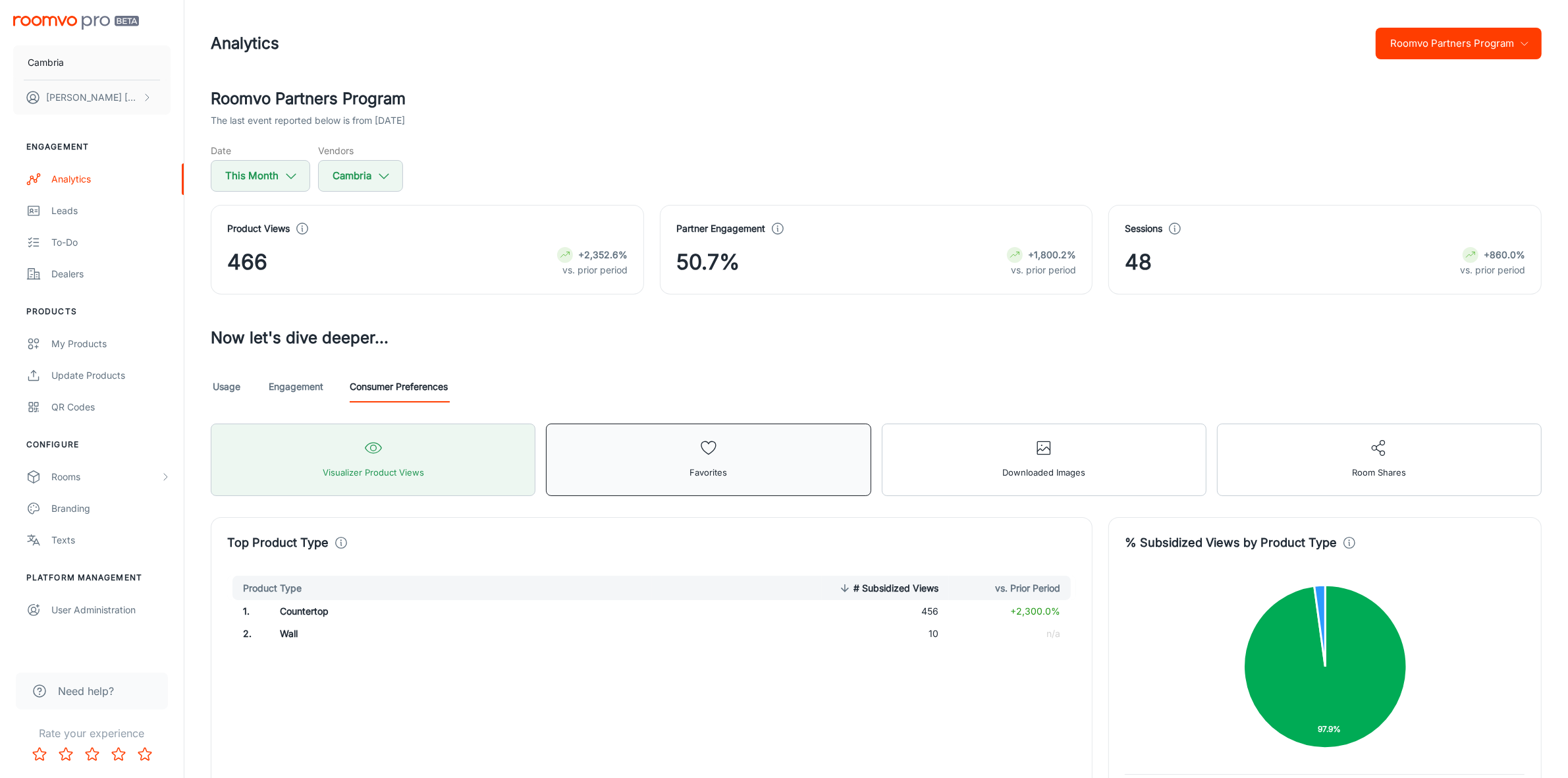
click at [735, 445] on button "Favorites" at bounding box center [708, 459] width 325 height 72
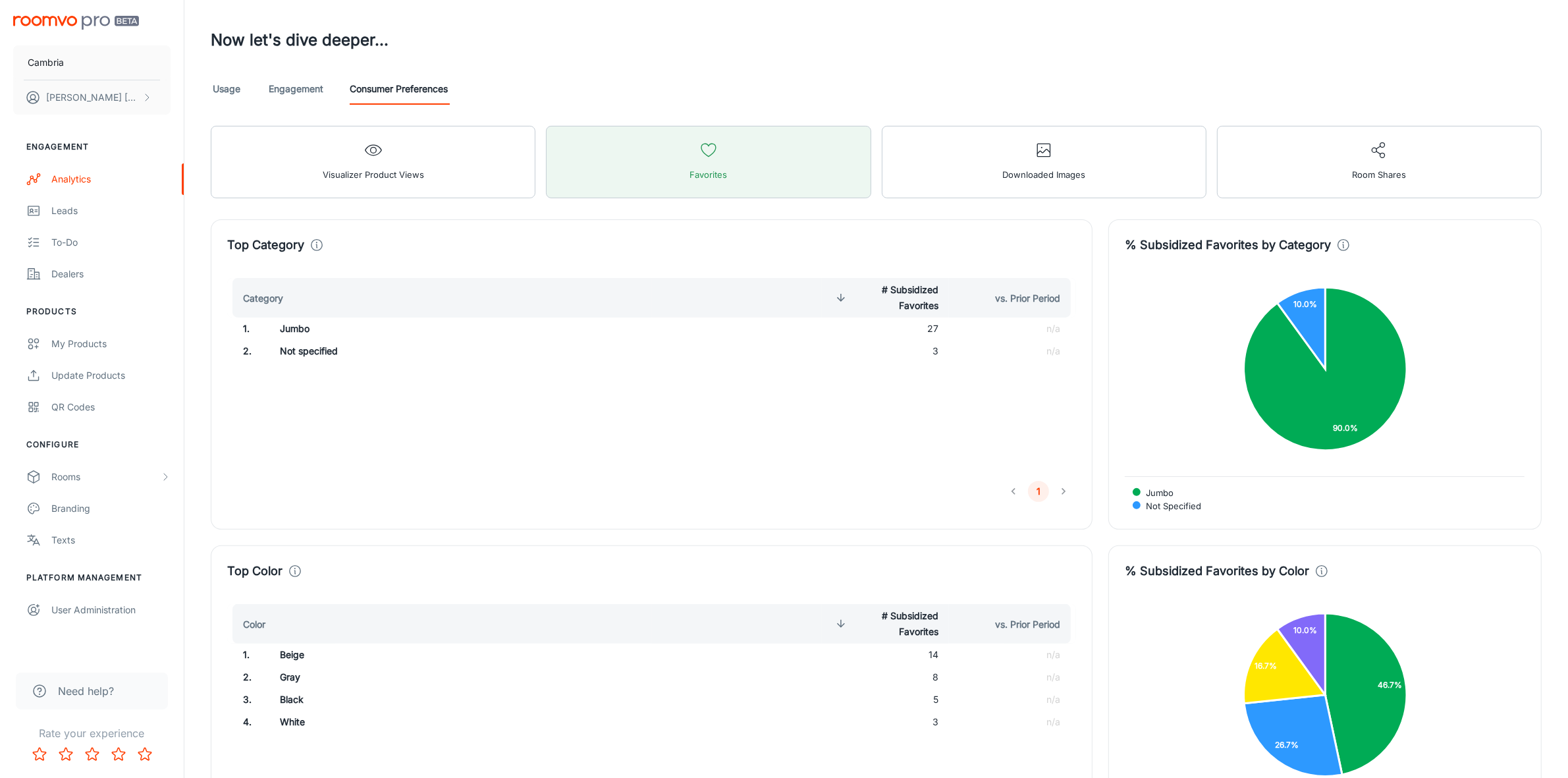
scroll to position [330, 0]
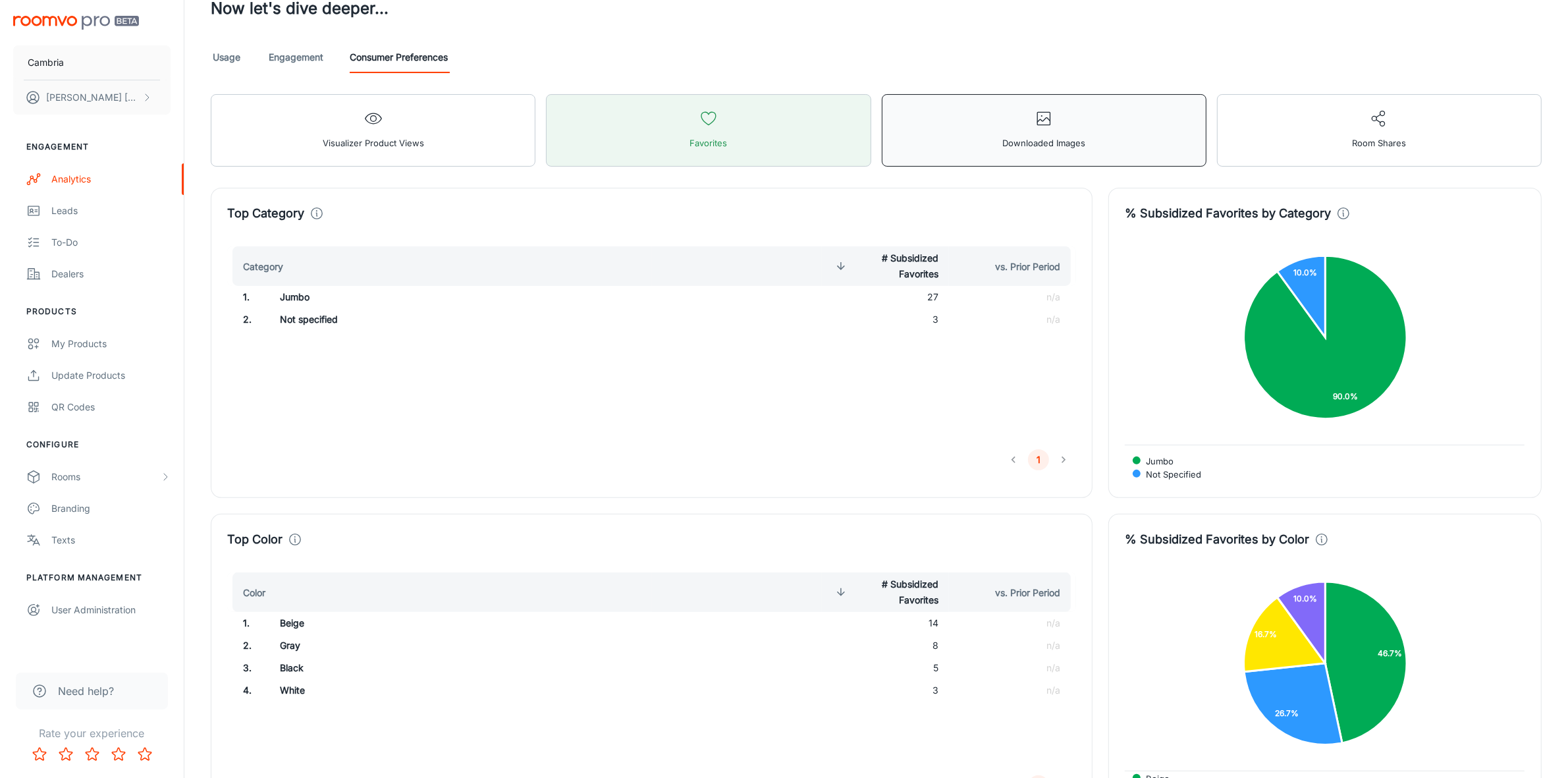
click at [1039, 123] on icon "button" at bounding box center [1043, 118] width 18 height 18
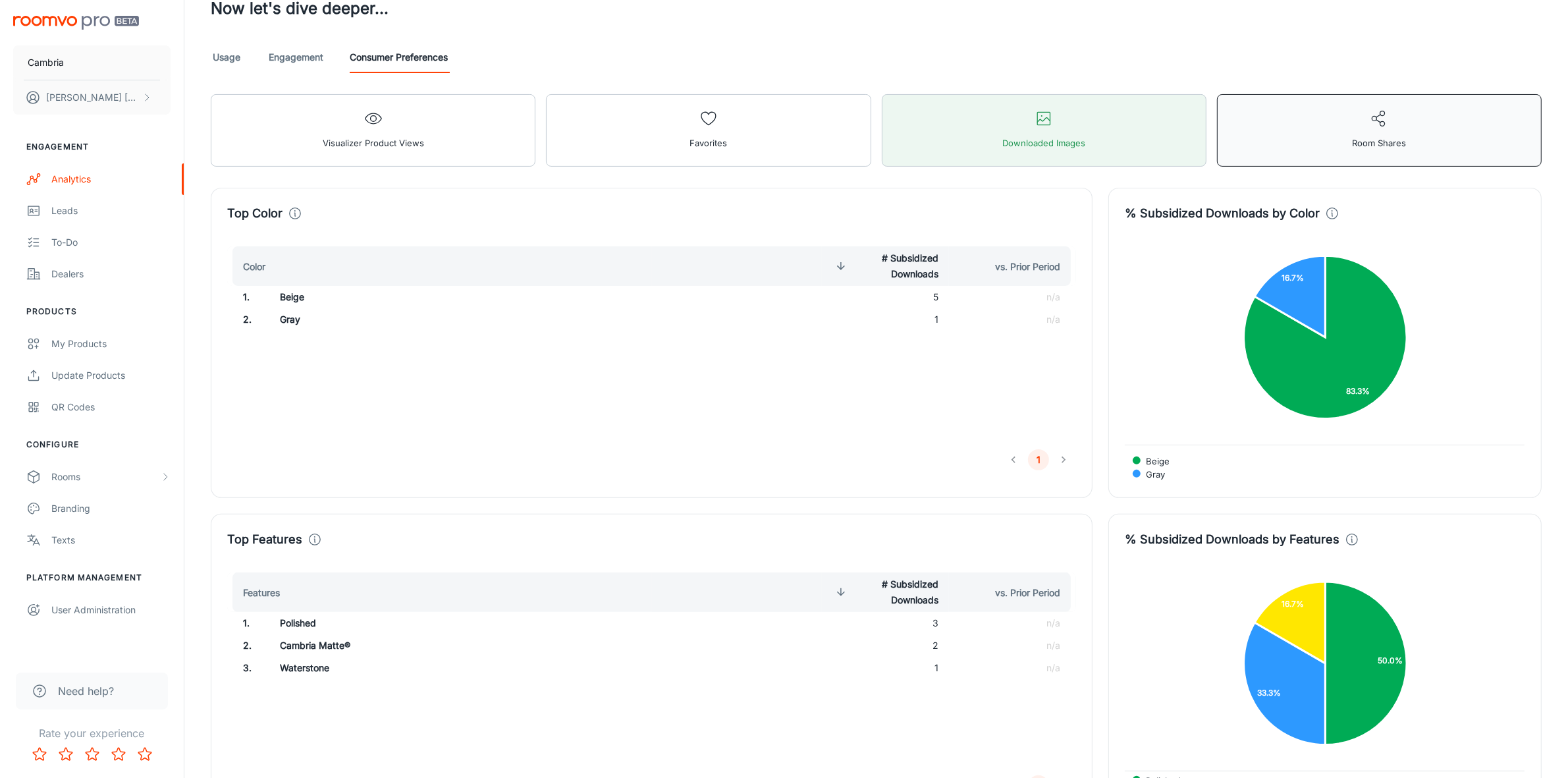
click at [1288, 110] on button "Room Shares" at bounding box center [1379, 130] width 325 height 72
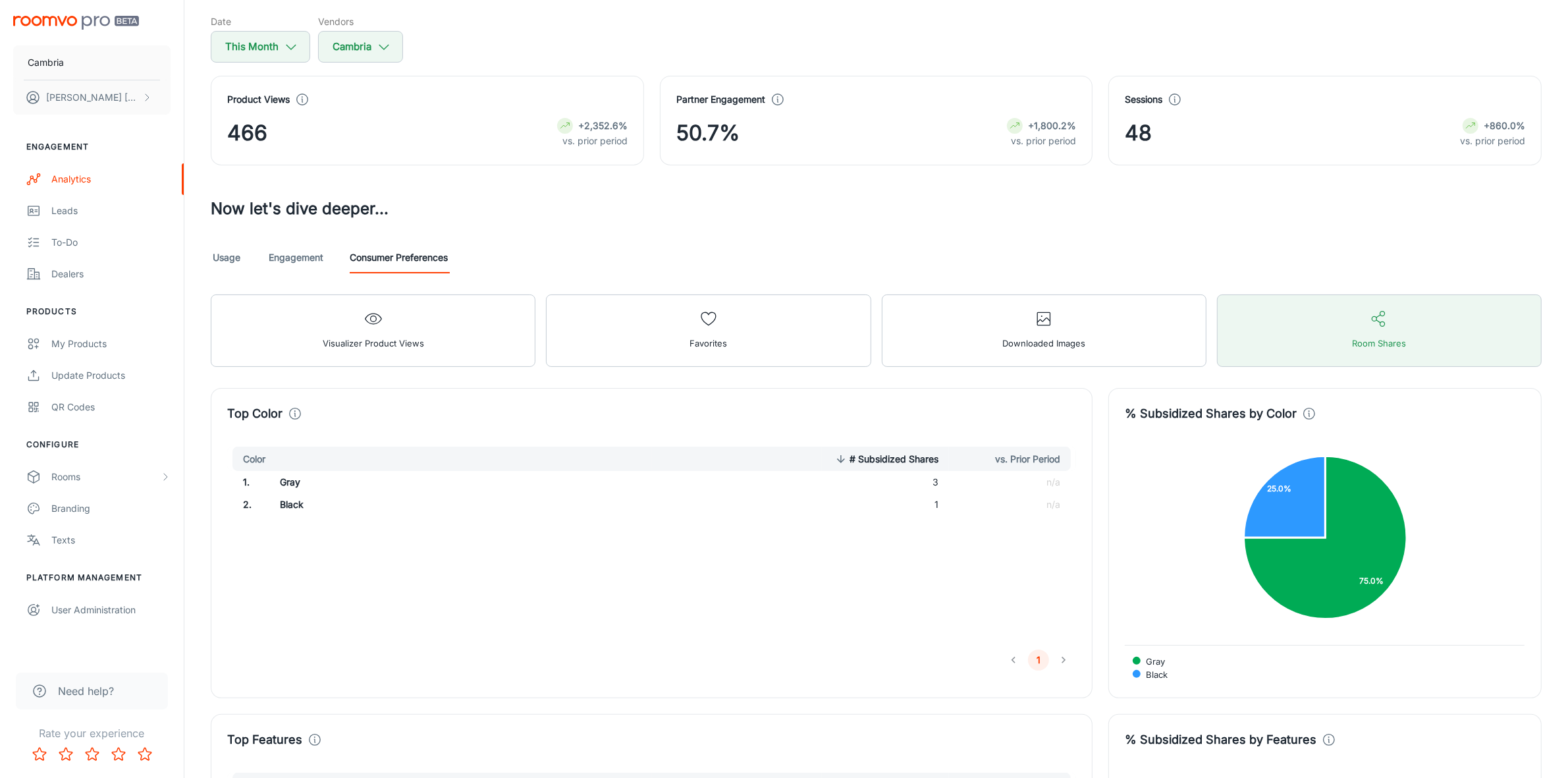
scroll to position [129, 0]
click at [237, 252] on link "Usage" at bounding box center [226, 258] width 32 height 32
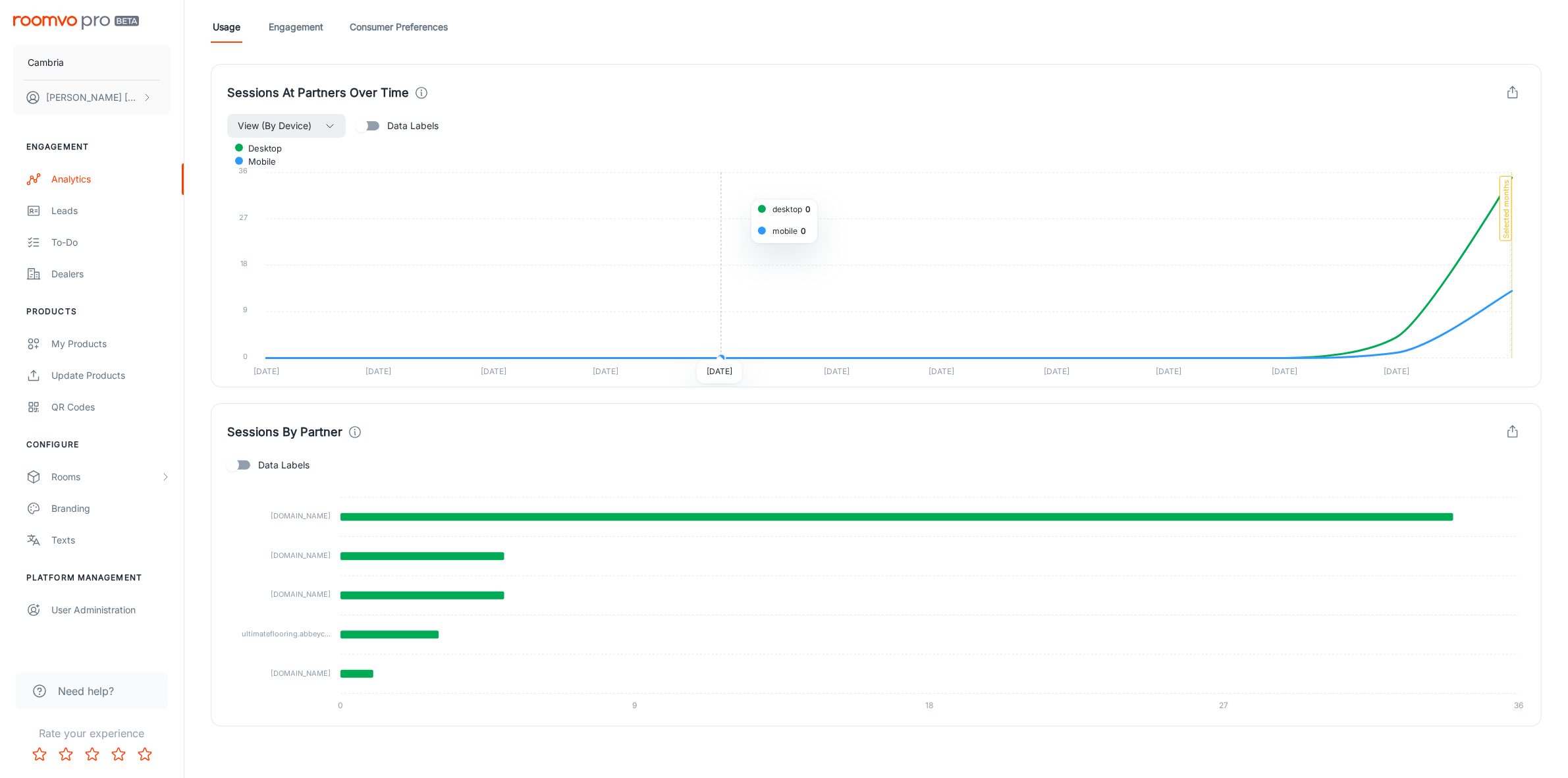
scroll to position [361, 0]
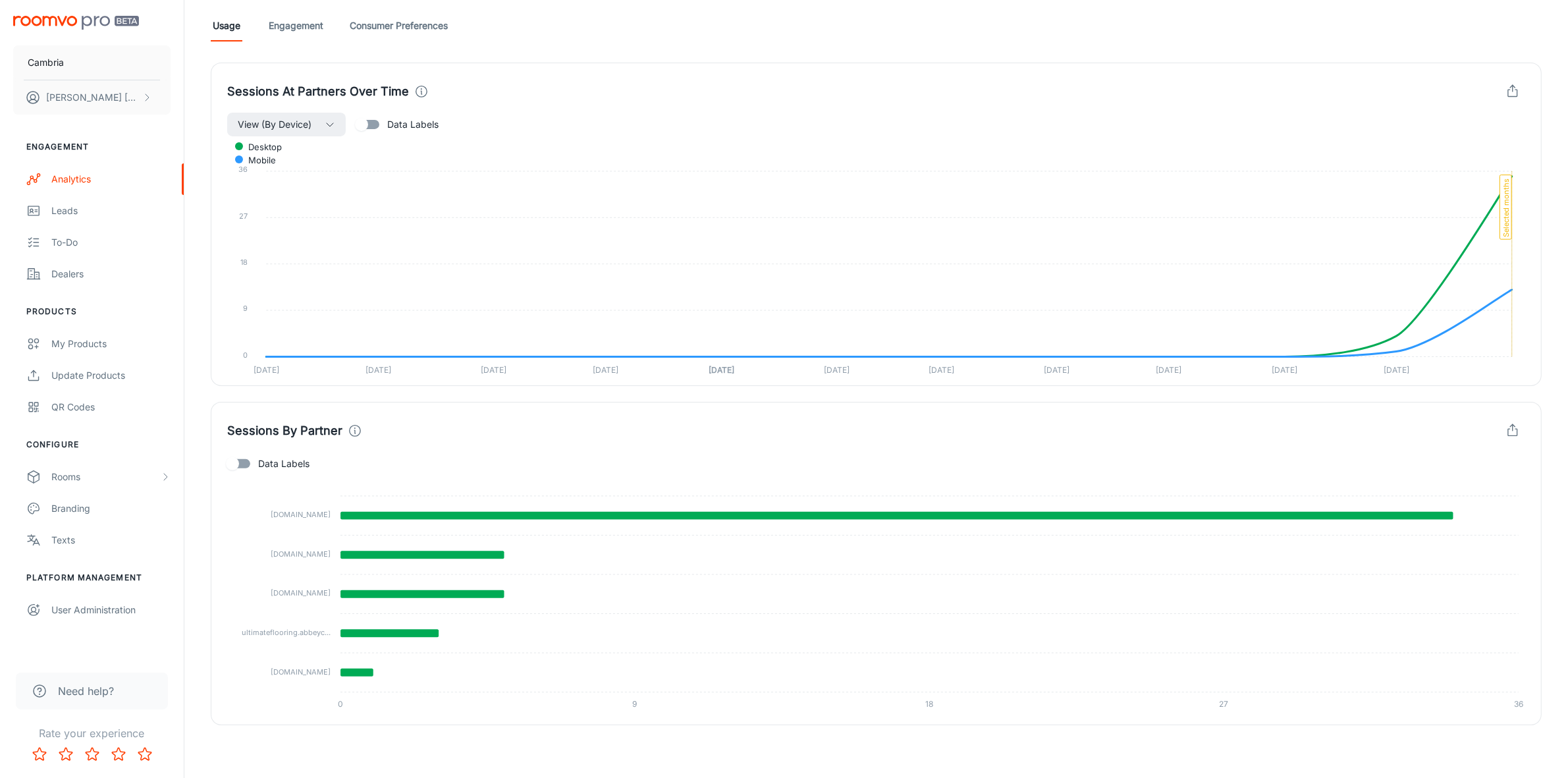
click at [302, 27] on link "Engagement" at bounding box center [295, 25] width 55 height 32
